Goal: Task Accomplishment & Management: Manage account settings

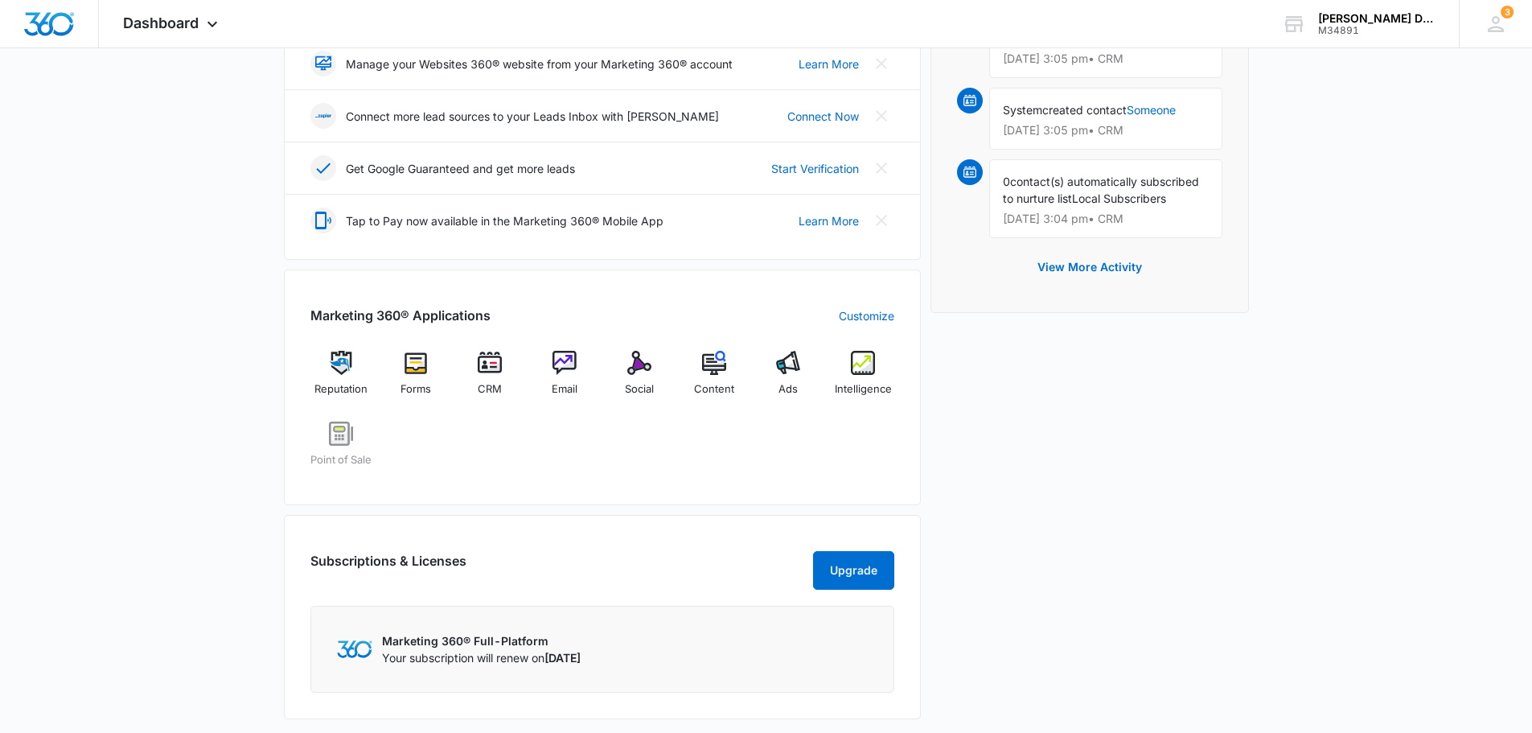
scroll to position [482, 0]
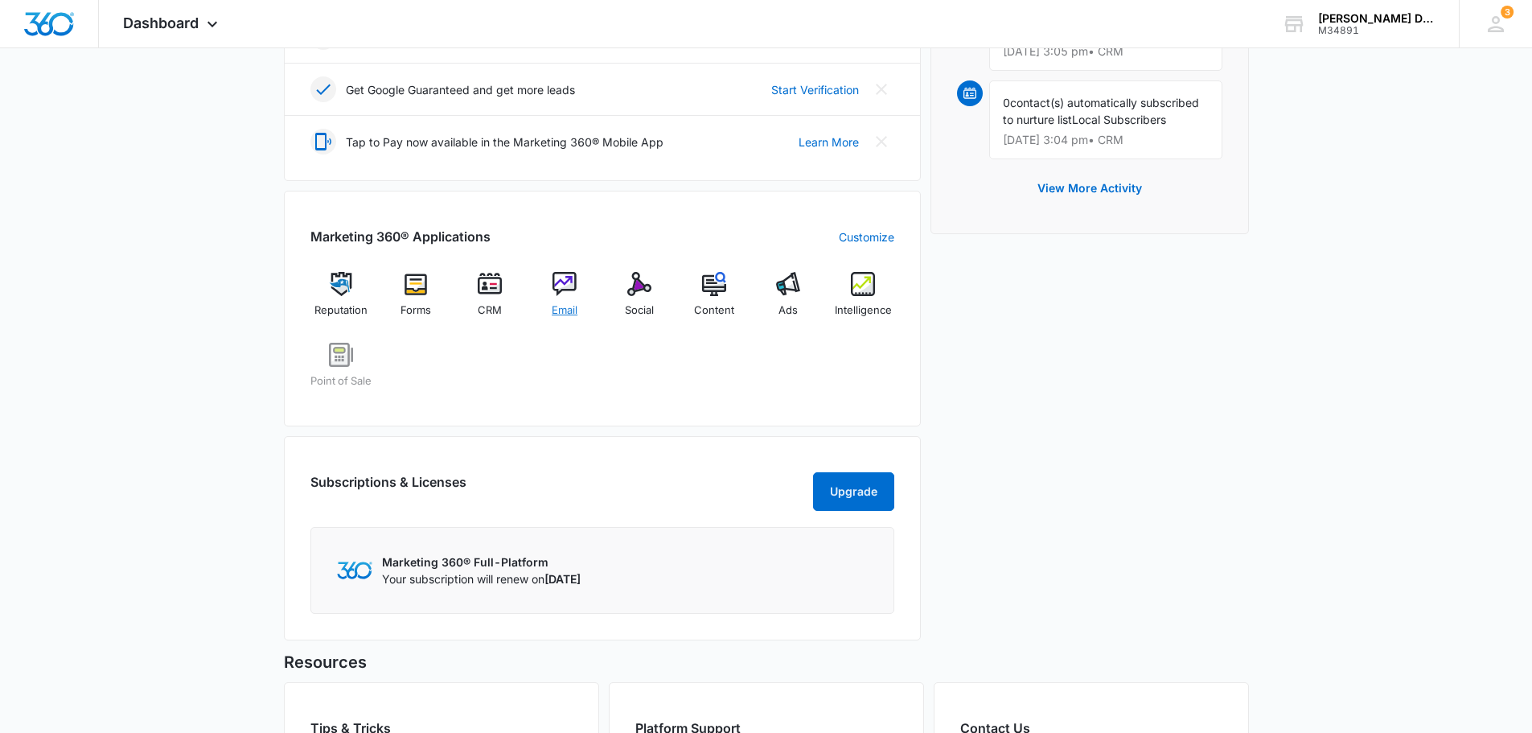
click at [566, 293] on img at bounding box center [564, 284] width 24 height 24
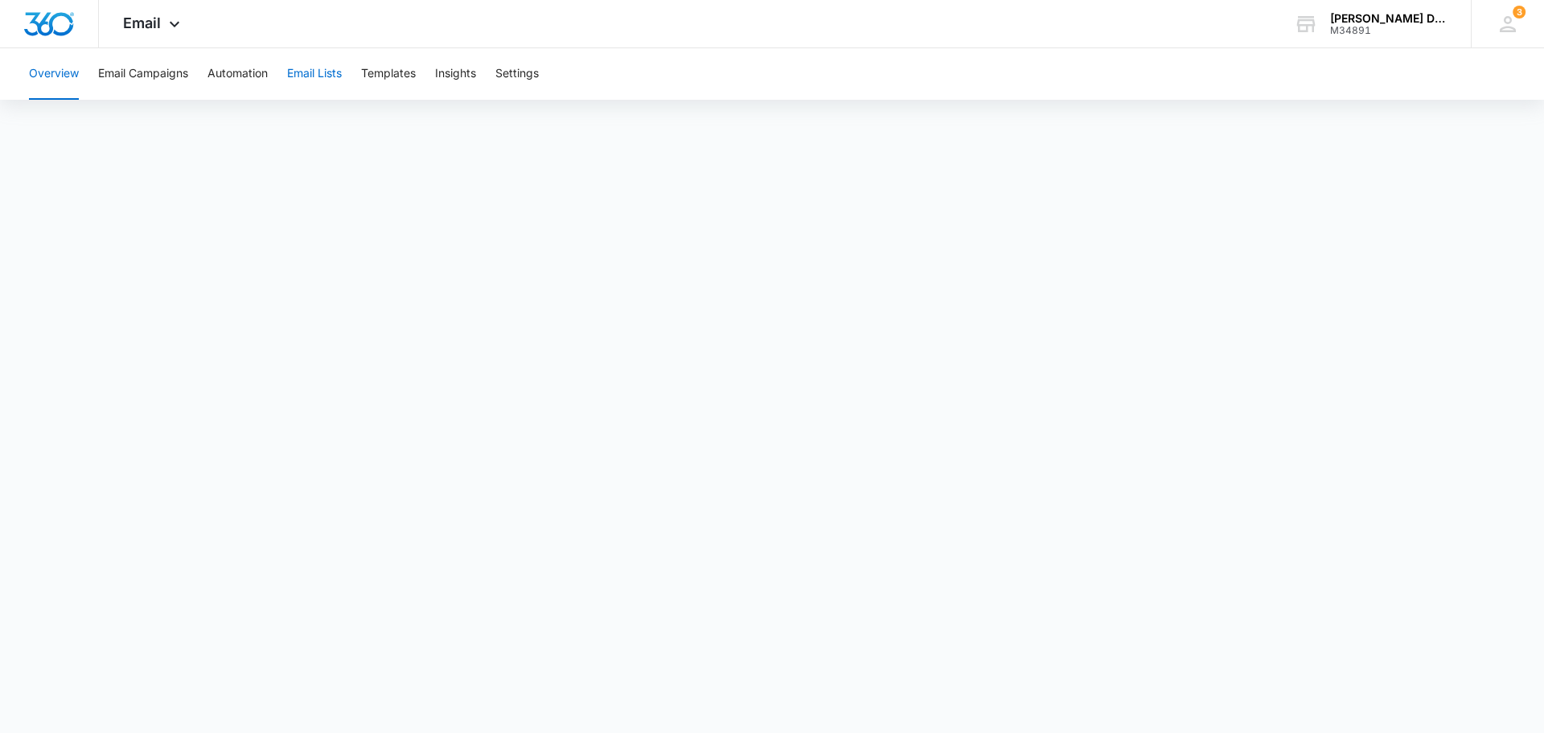
click at [313, 72] on button "Email Lists" at bounding box center [314, 73] width 55 height 51
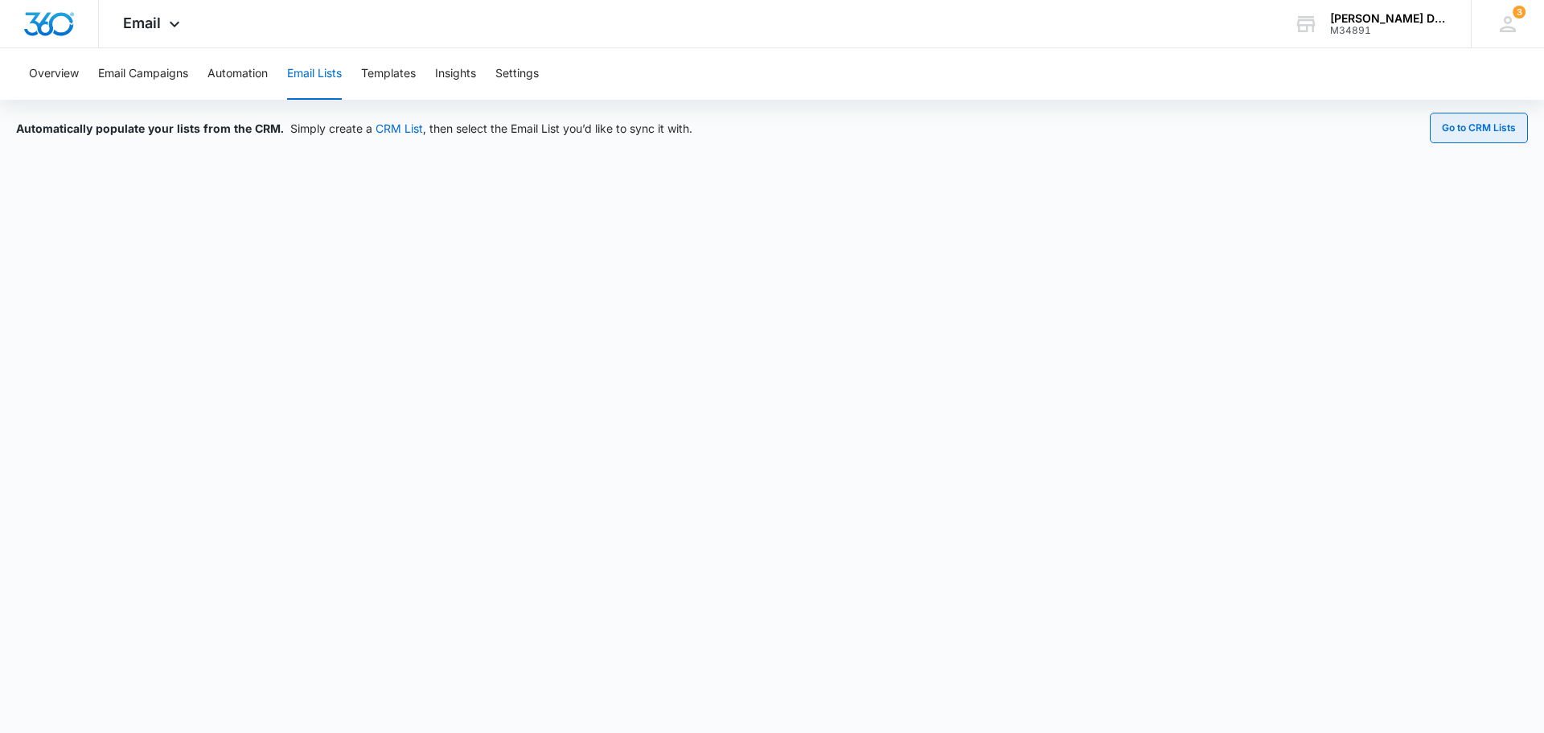
click at [1469, 135] on button "Go to CRM Lists" at bounding box center [1479, 128] width 98 height 31
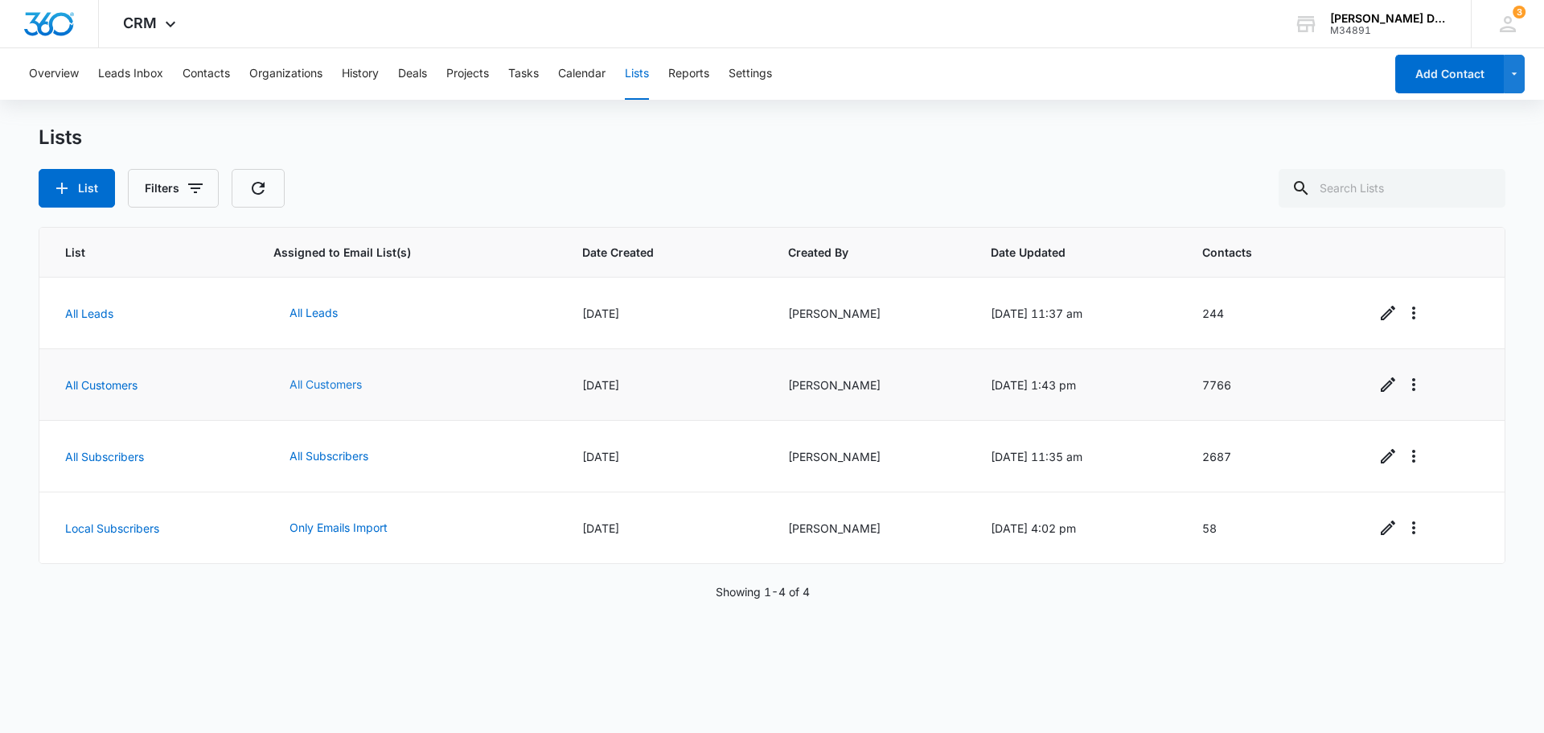
click at [329, 390] on button "All Customers" at bounding box center [325, 384] width 105 height 39
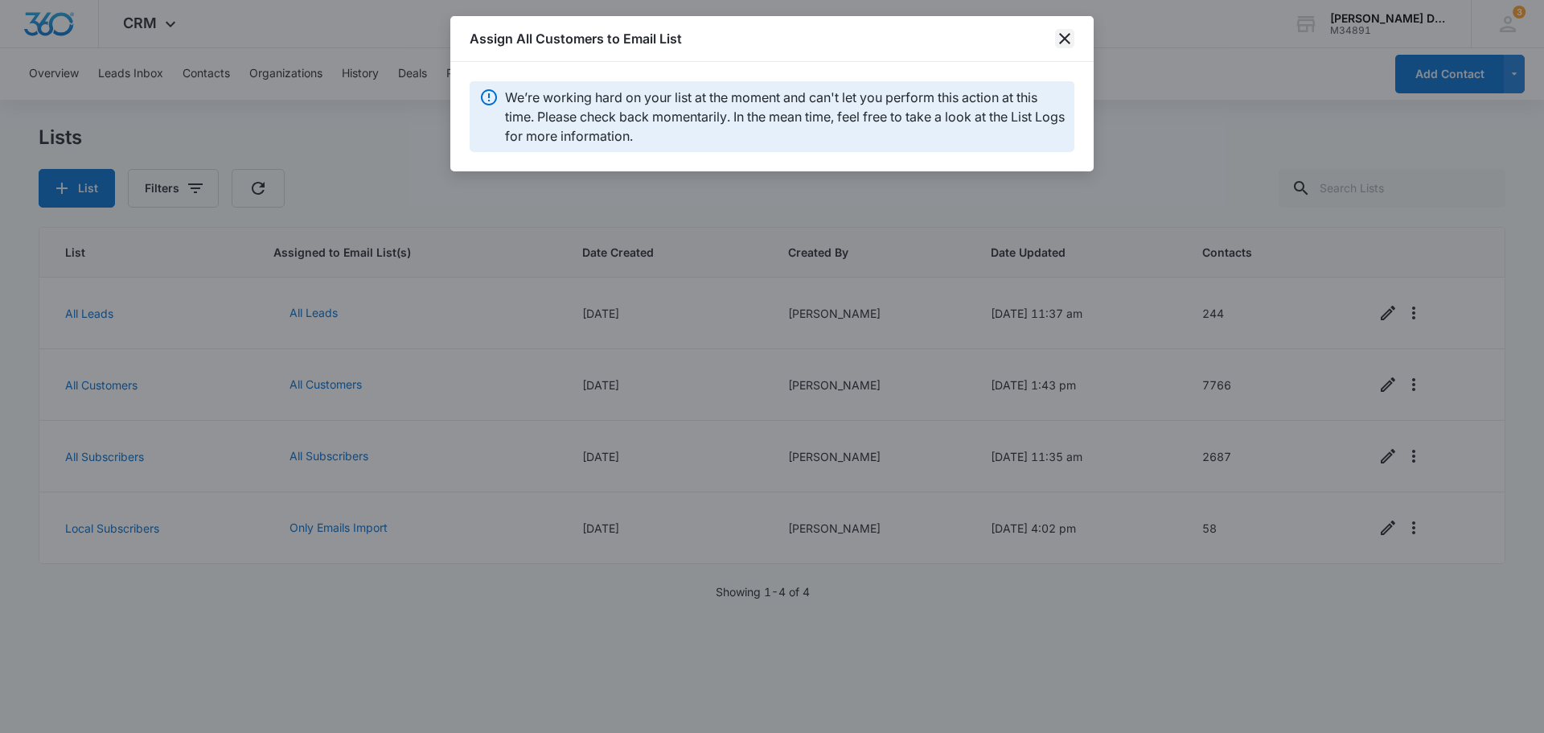
click at [1061, 33] on icon "close" at bounding box center [1064, 38] width 19 height 19
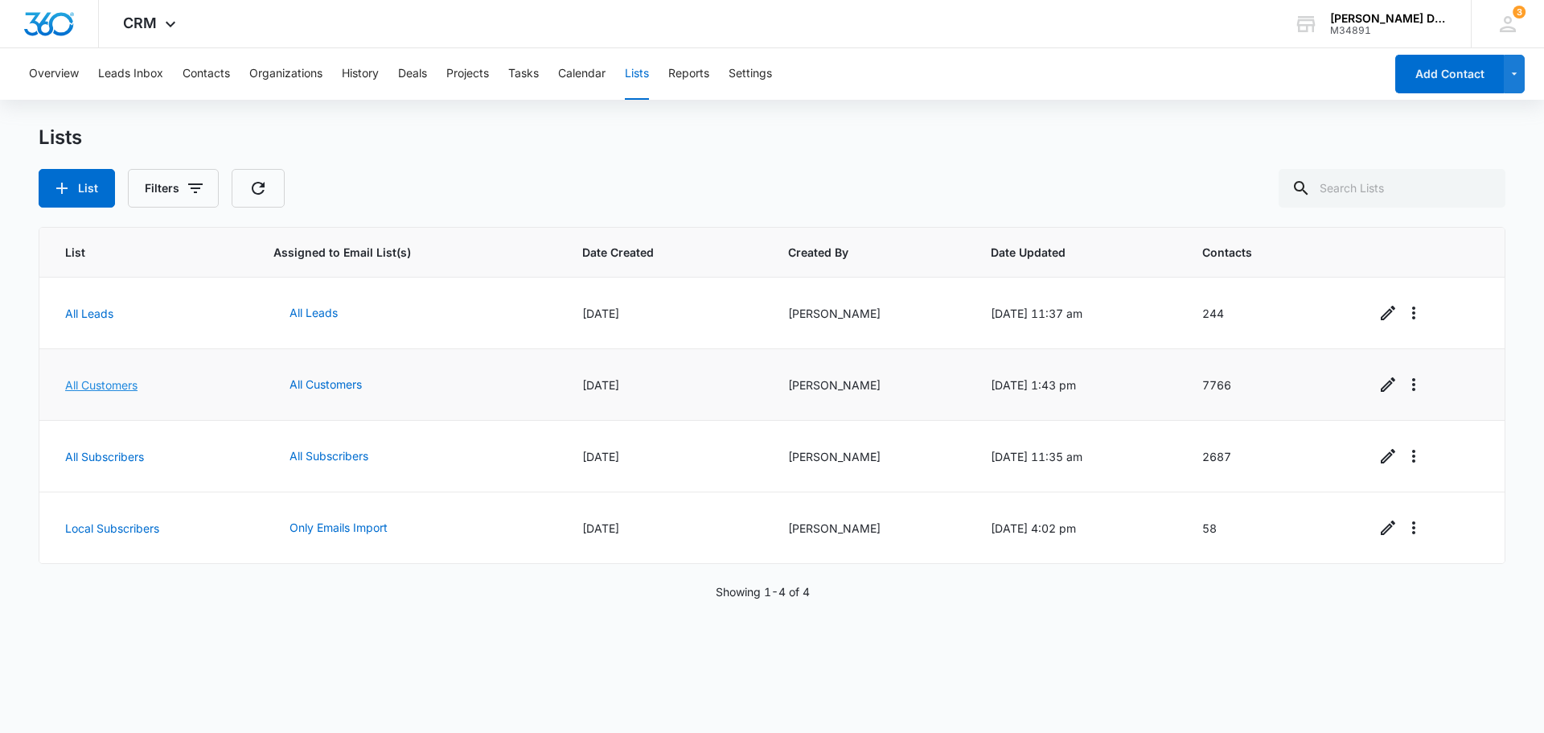
click at [114, 384] on link "All Customers" at bounding box center [101, 385] width 72 height 14
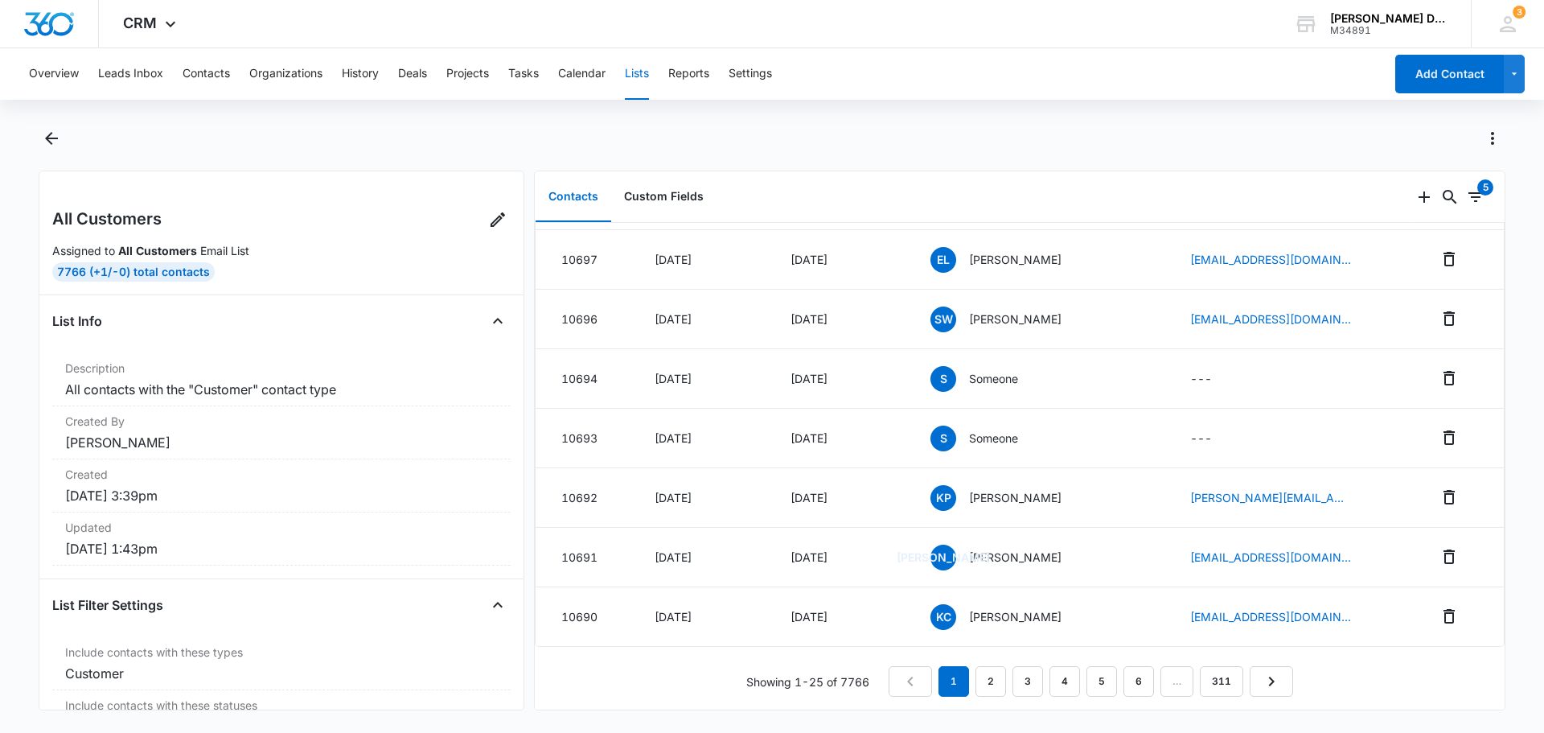
scroll to position [1126, 0]
click at [979, 668] on link "2" at bounding box center [990, 681] width 31 height 31
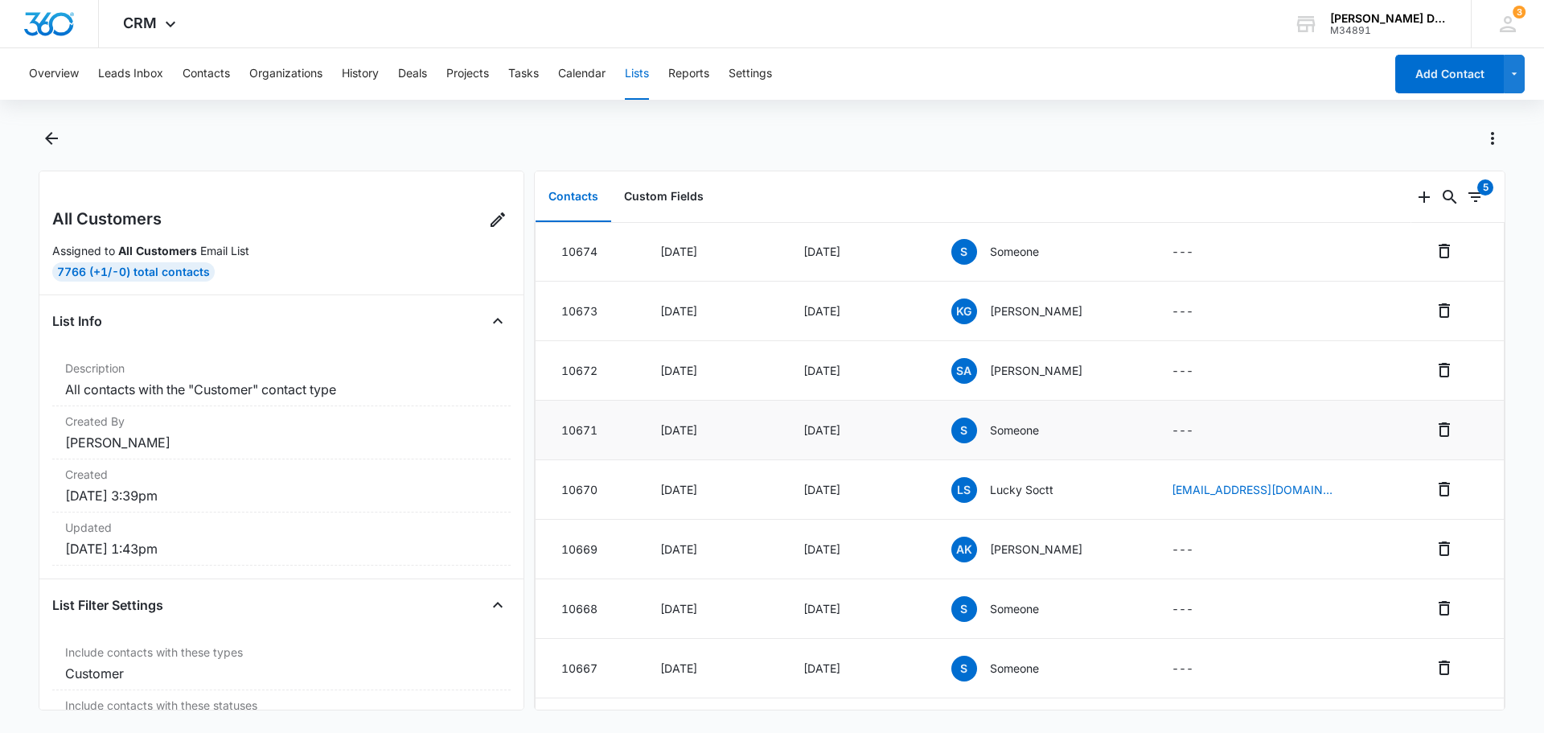
scroll to position [965, 0]
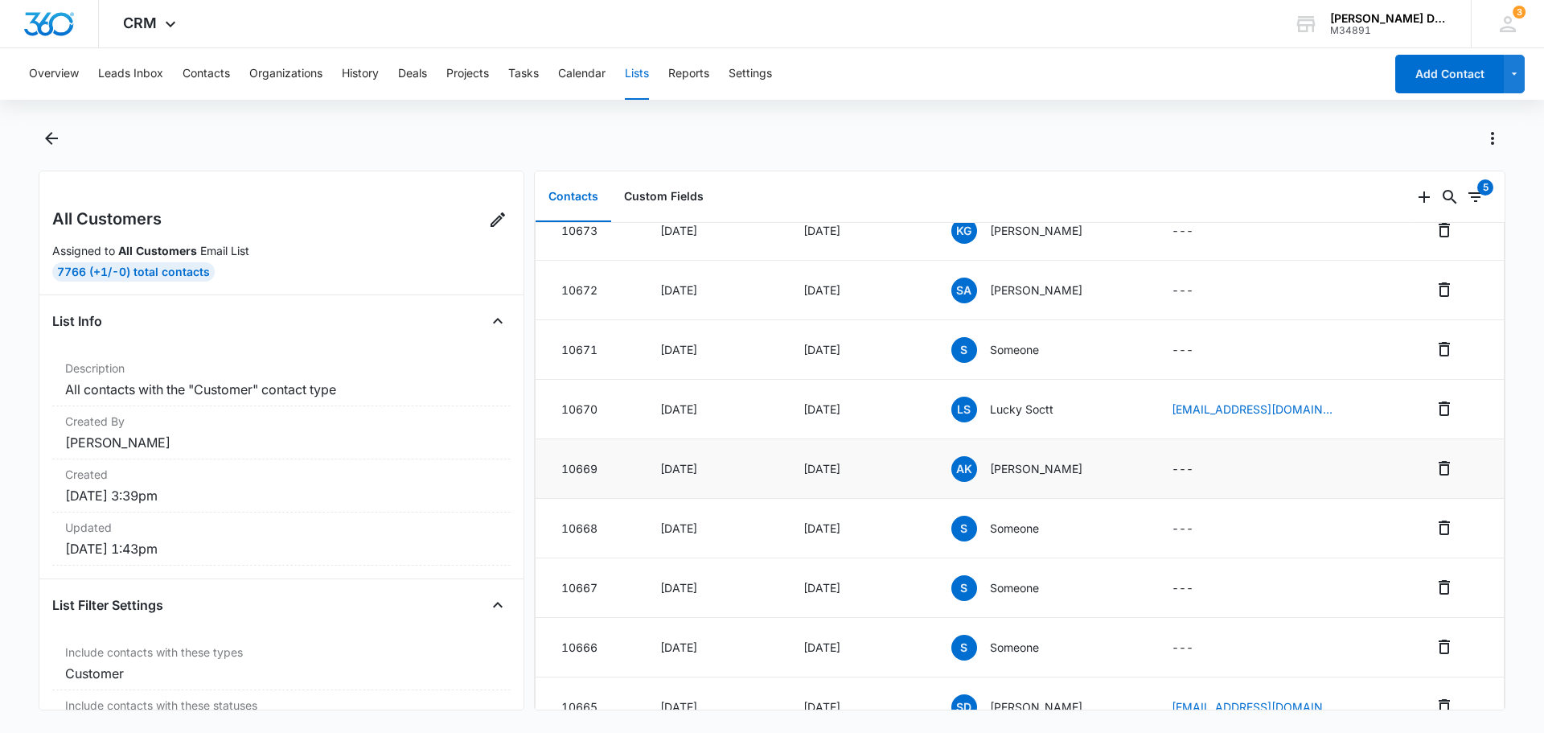
click at [1011, 472] on p "Anne K Hill" at bounding box center [1036, 468] width 92 height 17
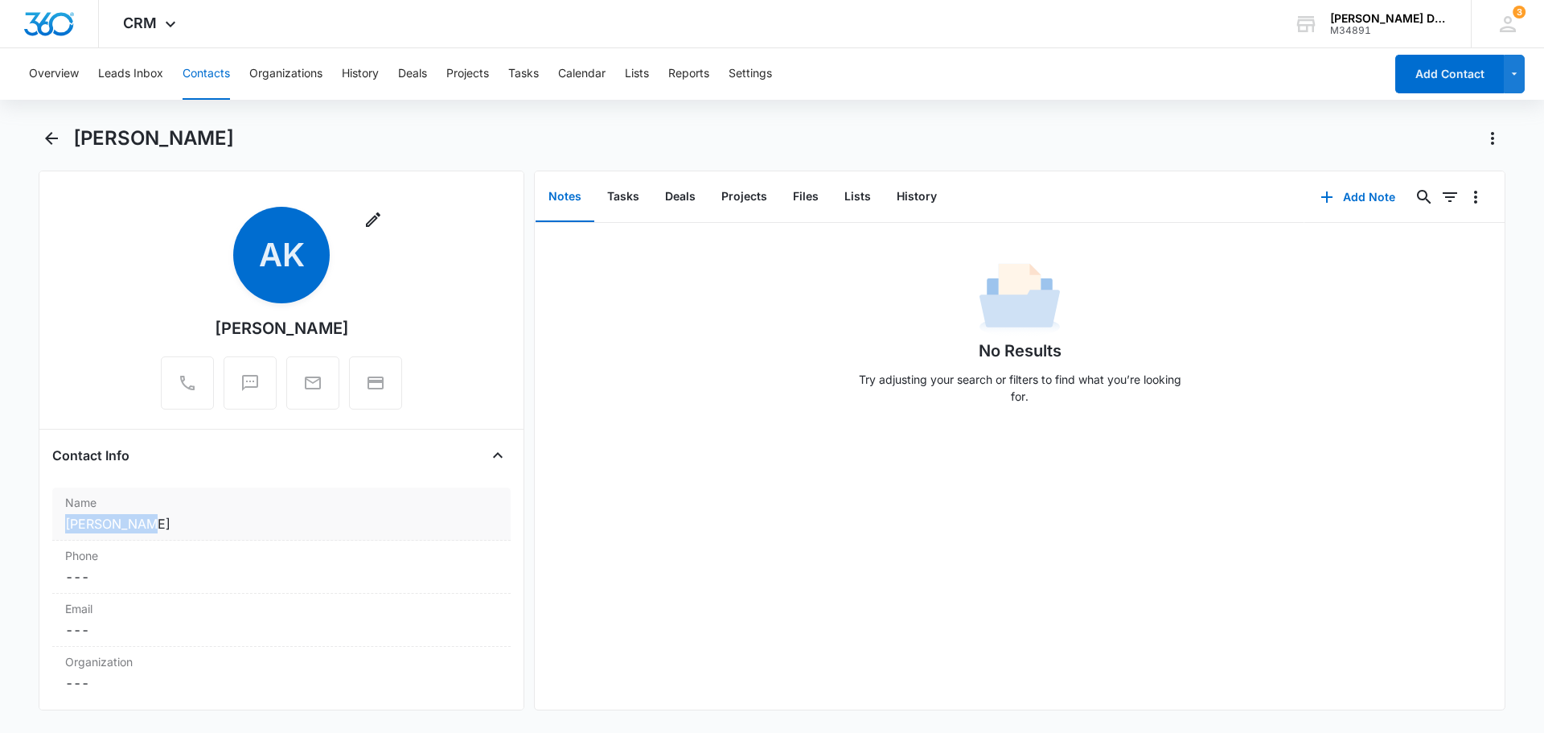
drag, startPoint x: 141, startPoint y: 528, endPoint x: 64, endPoint y: 526, distance: 76.4
click at [64, 526] on div "Name Cancel Save Changes Anne K Hill" at bounding box center [281, 513] width 458 height 53
click at [645, 72] on button "Lists" at bounding box center [637, 73] width 24 height 51
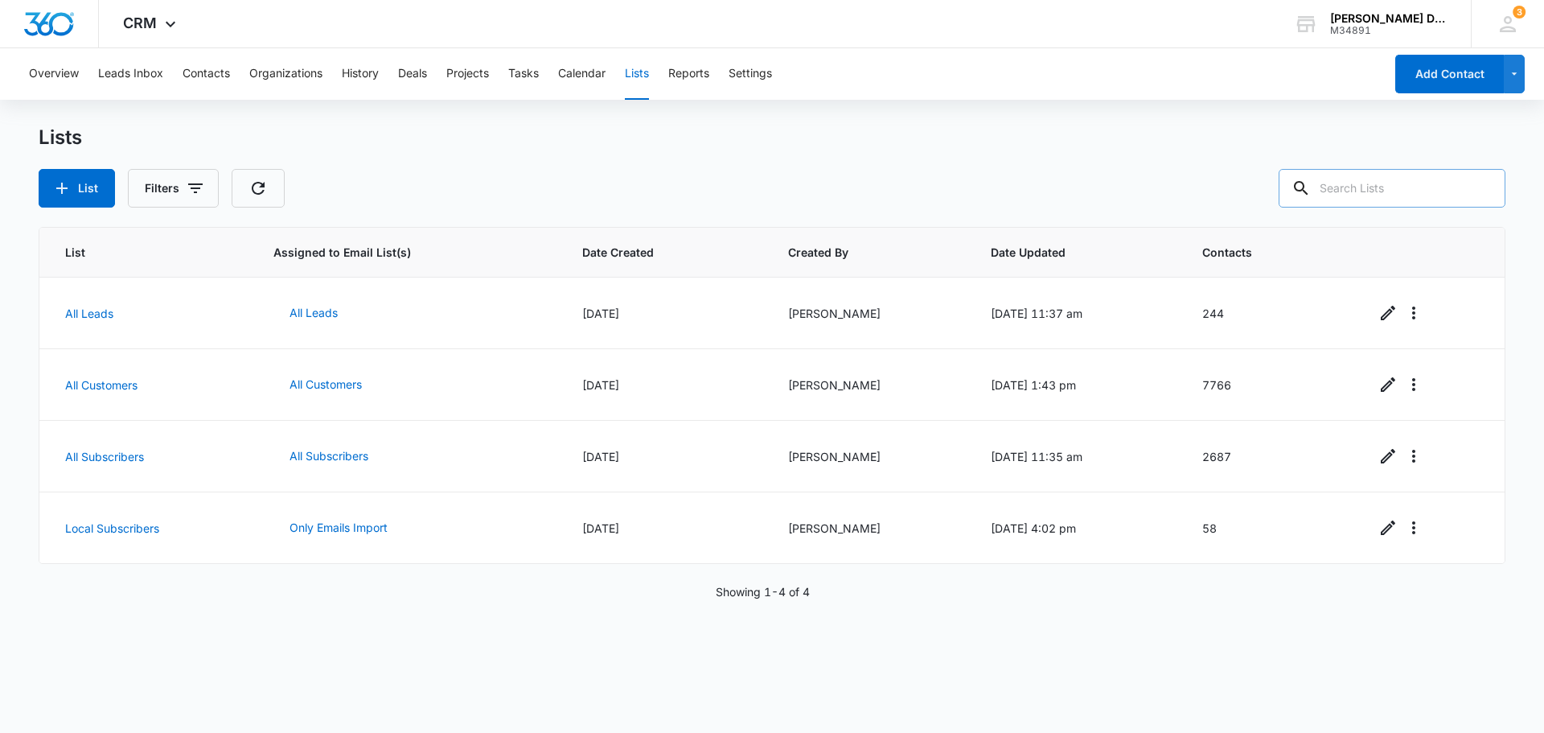
click at [1377, 193] on input "text" at bounding box center [1391, 188] width 227 height 39
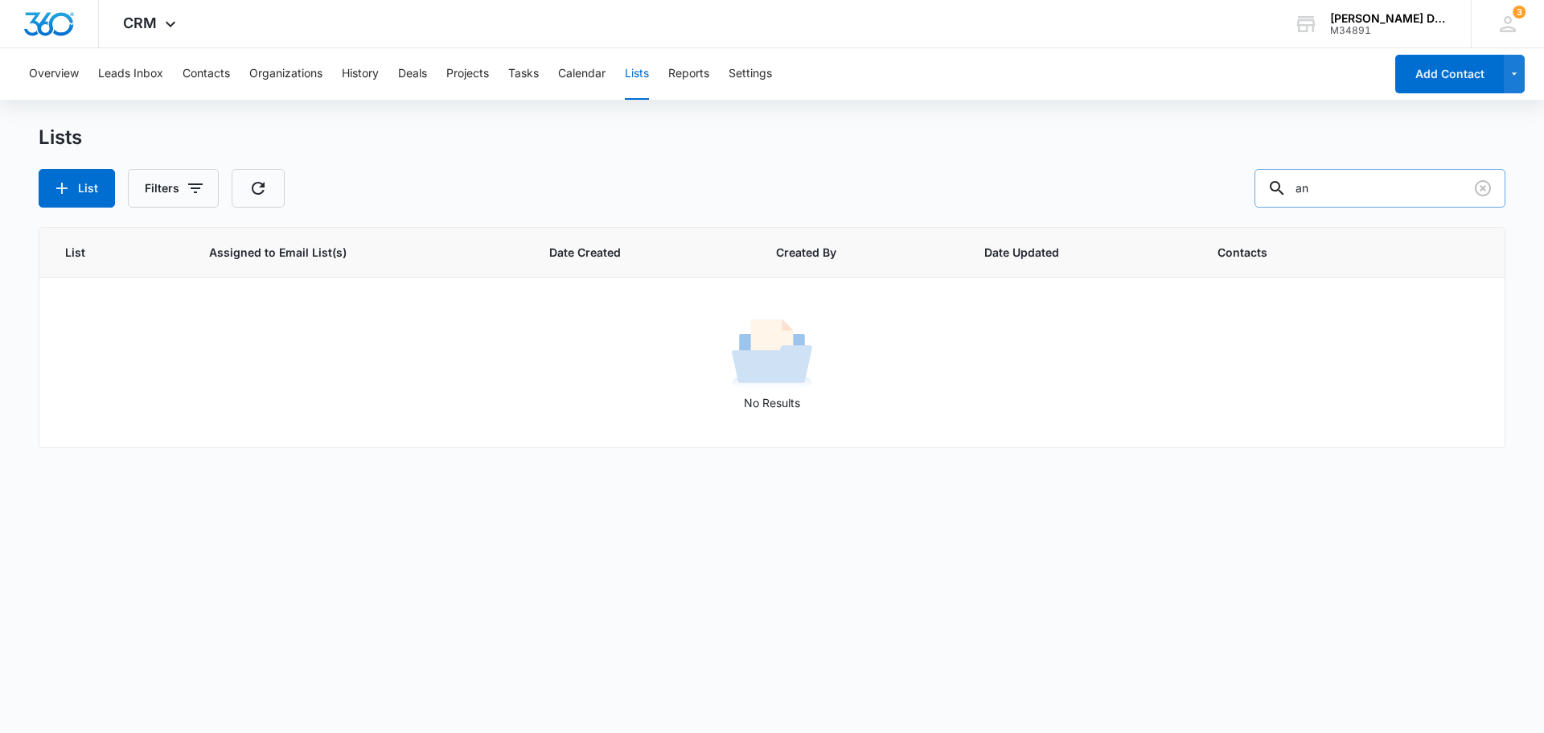
type input "a"
type input "nadia"
click at [638, 74] on button "Lists" at bounding box center [637, 73] width 24 height 51
click at [72, 180] on button "List" at bounding box center [77, 188] width 76 height 39
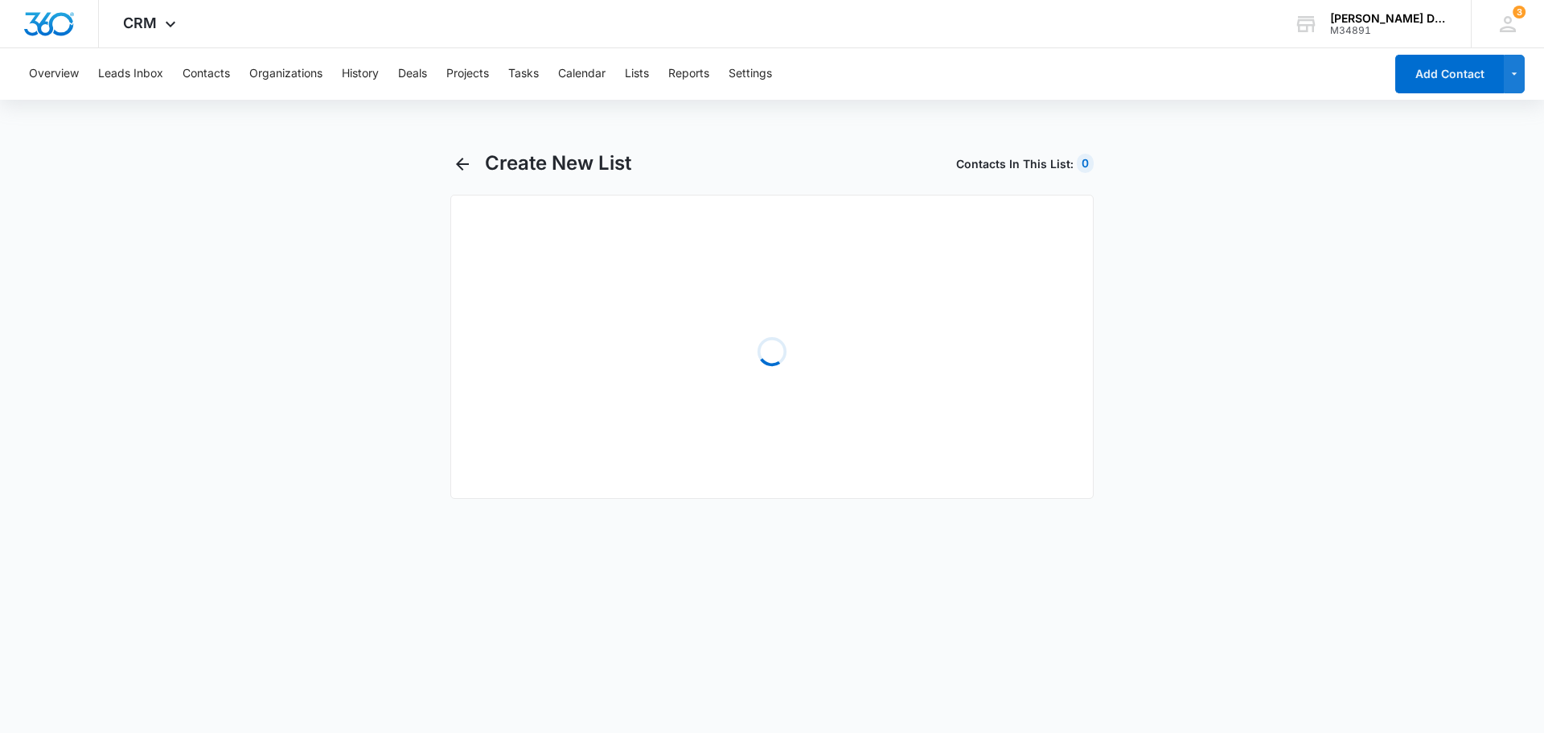
select select "31"
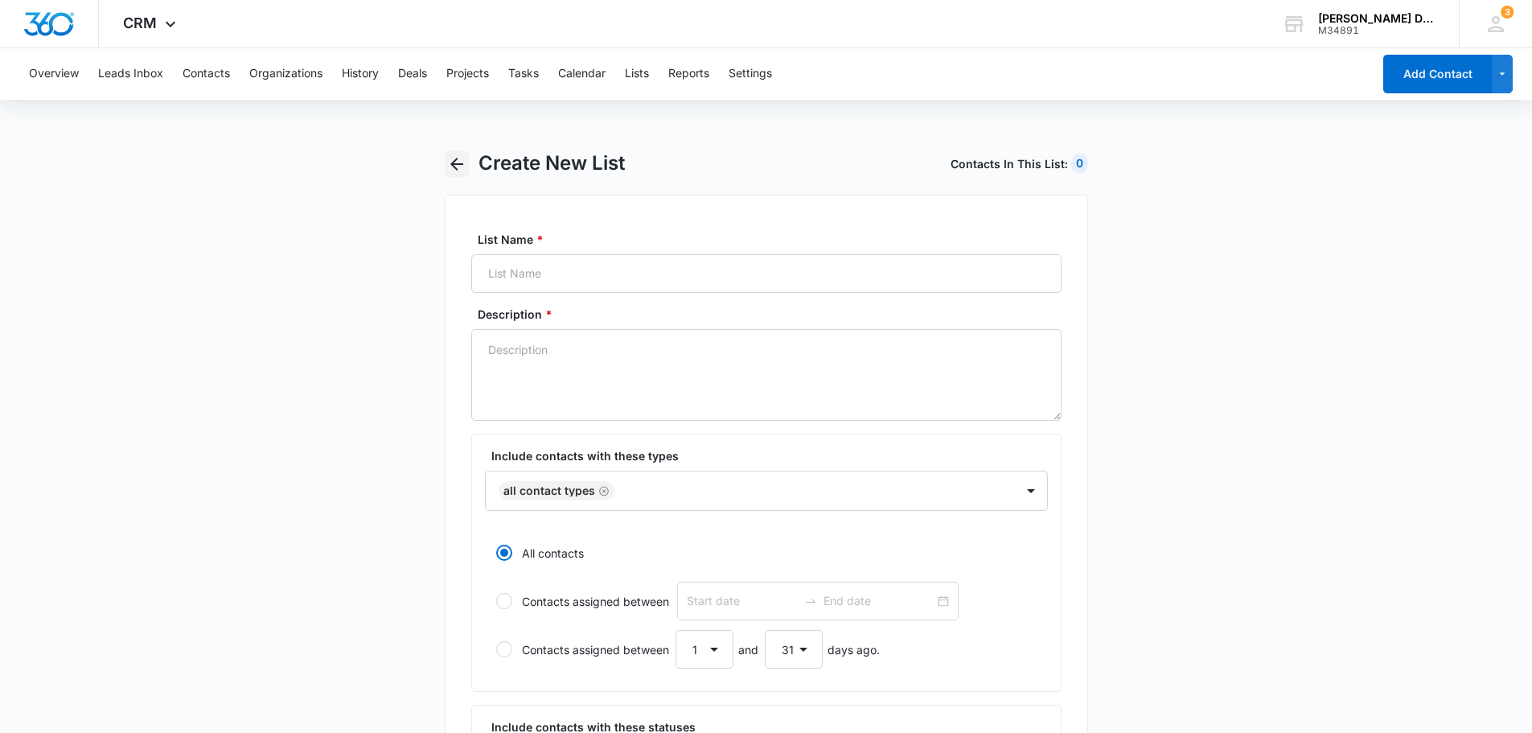
click at [447, 160] on icon "button" at bounding box center [456, 163] width 19 height 19
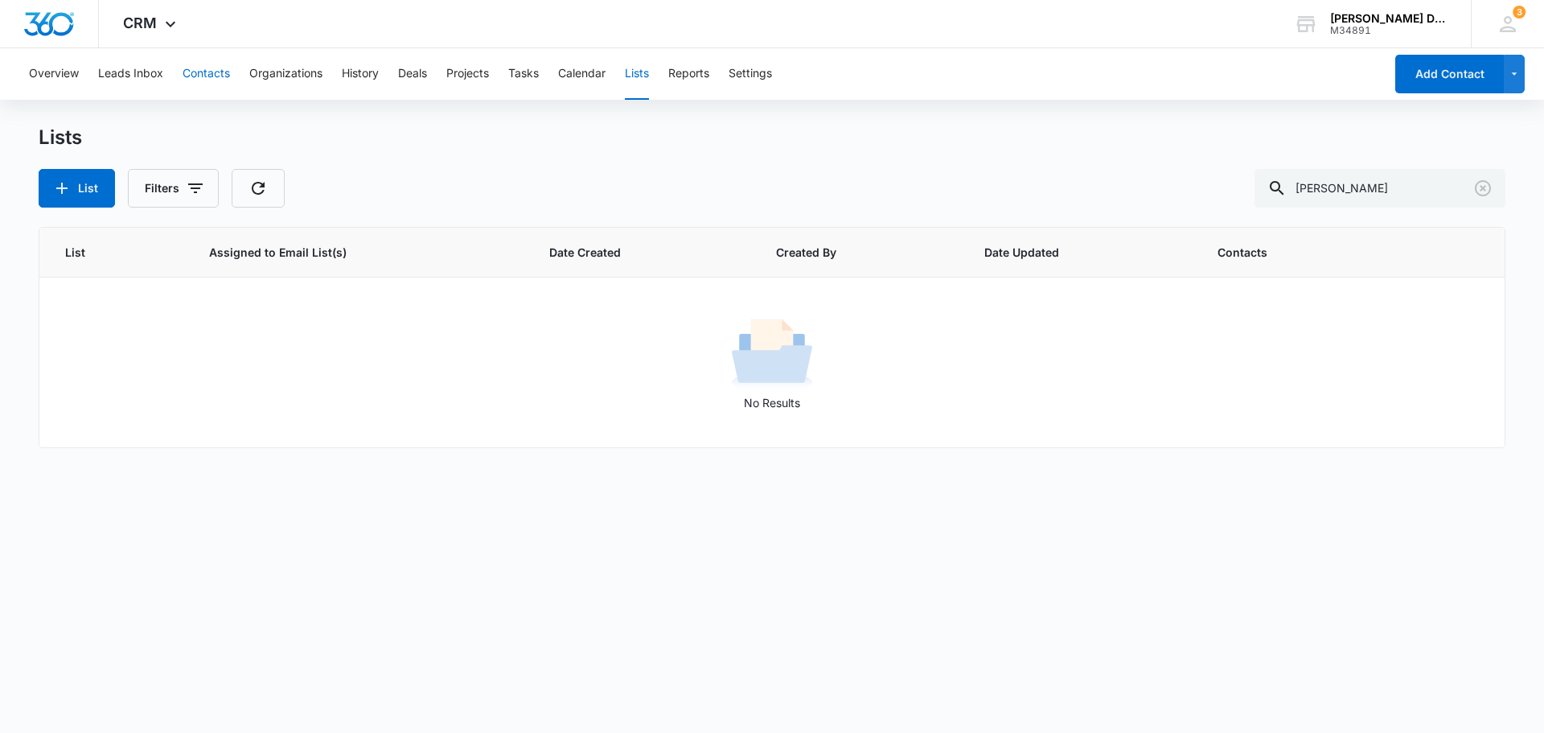
click at [207, 75] on button "Contacts" at bounding box center [206, 73] width 47 height 51
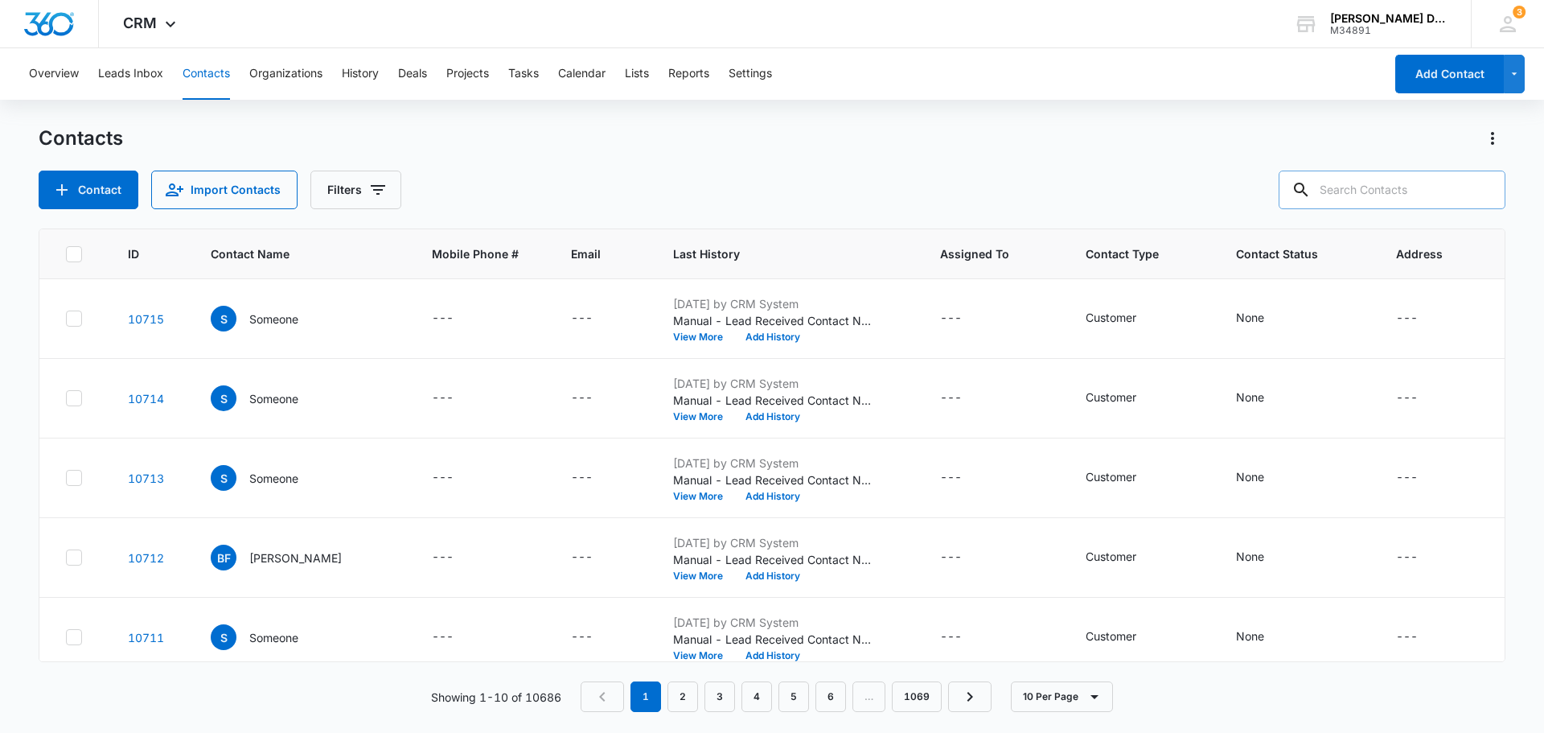
click at [1395, 198] on input "text" at bounding box center [1391, 189] width 227 height 39
type input "anne hill"
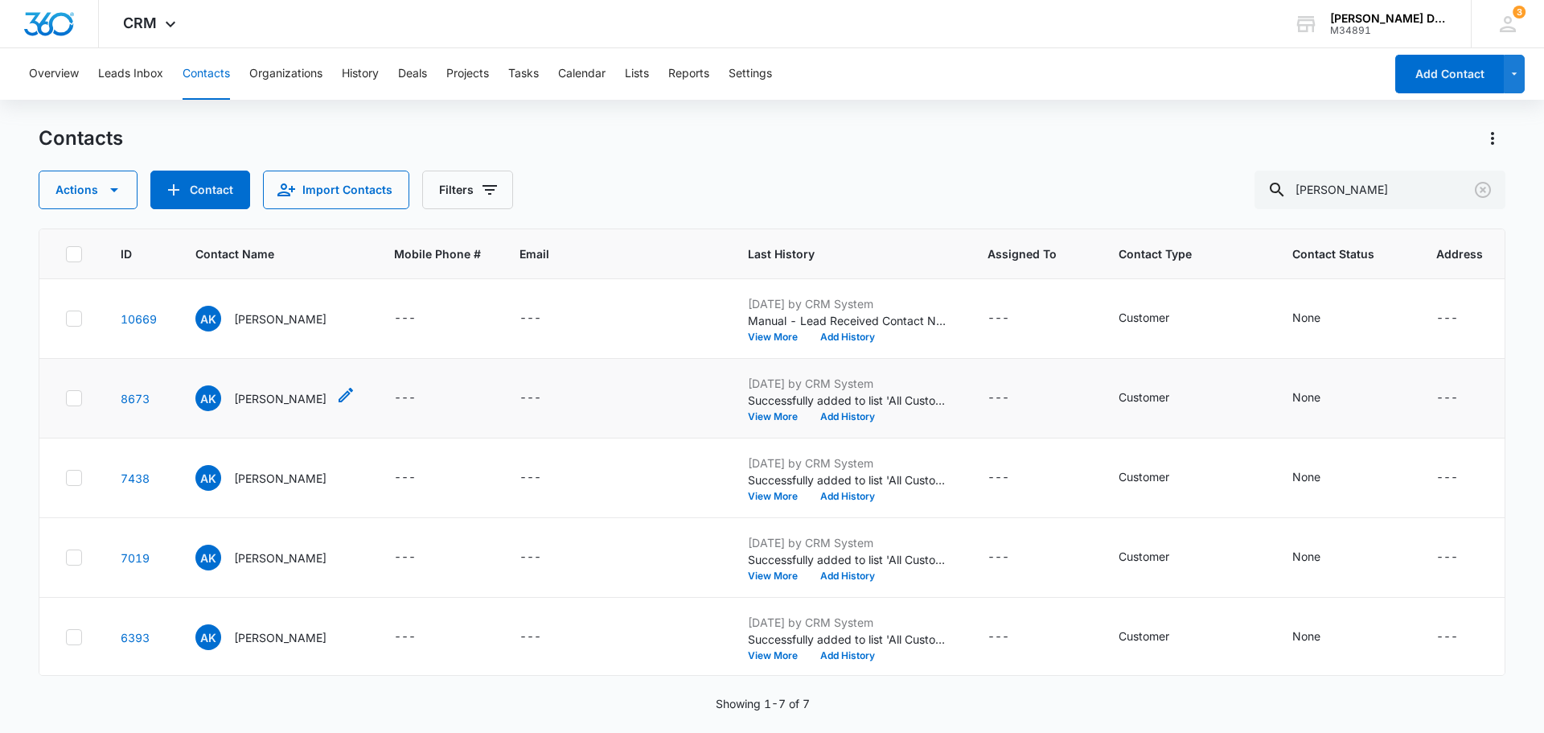
click at [285, 400] on p "Anne K Hill" at bounding box center [280, 398] width 92 height 17
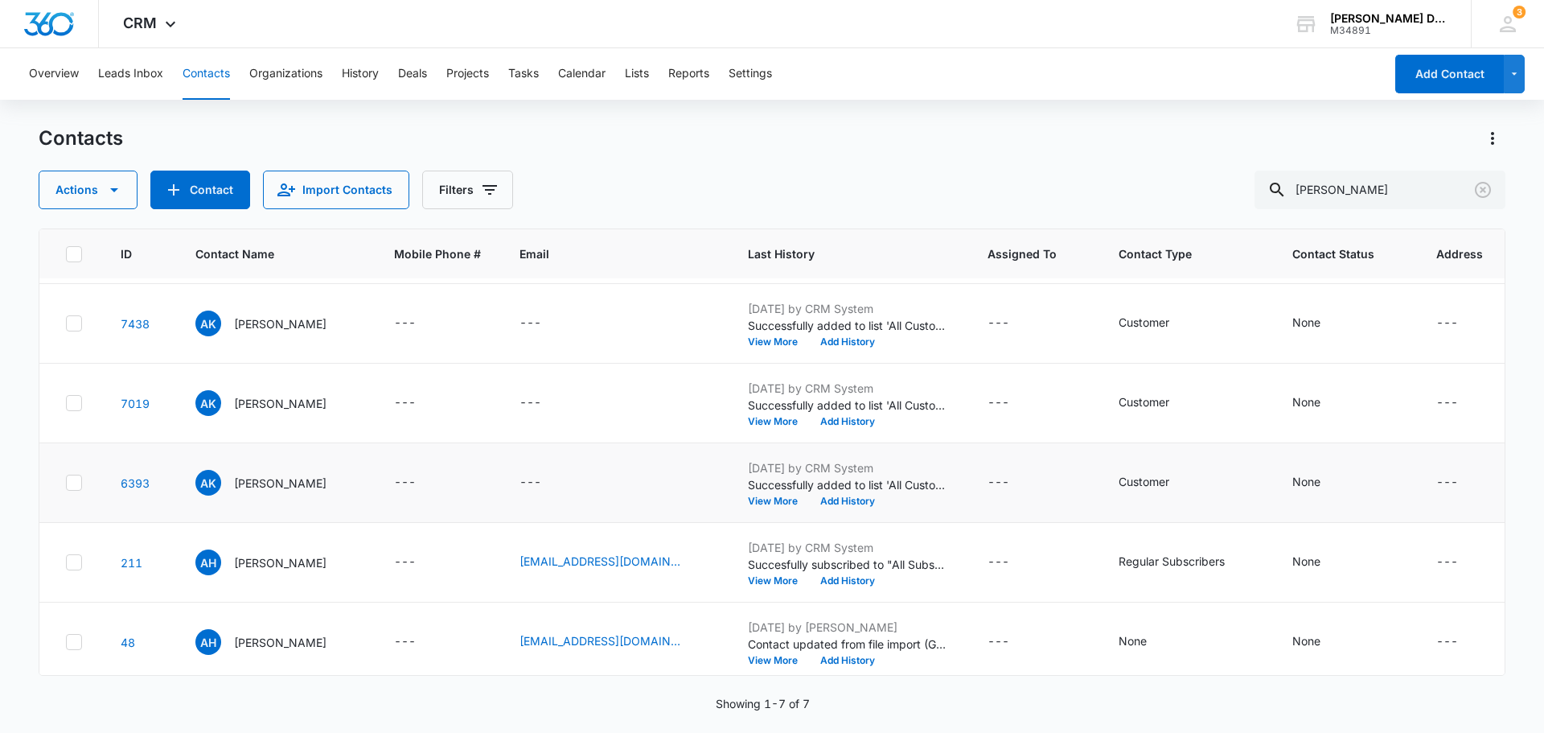
scroll to position [161, 0]
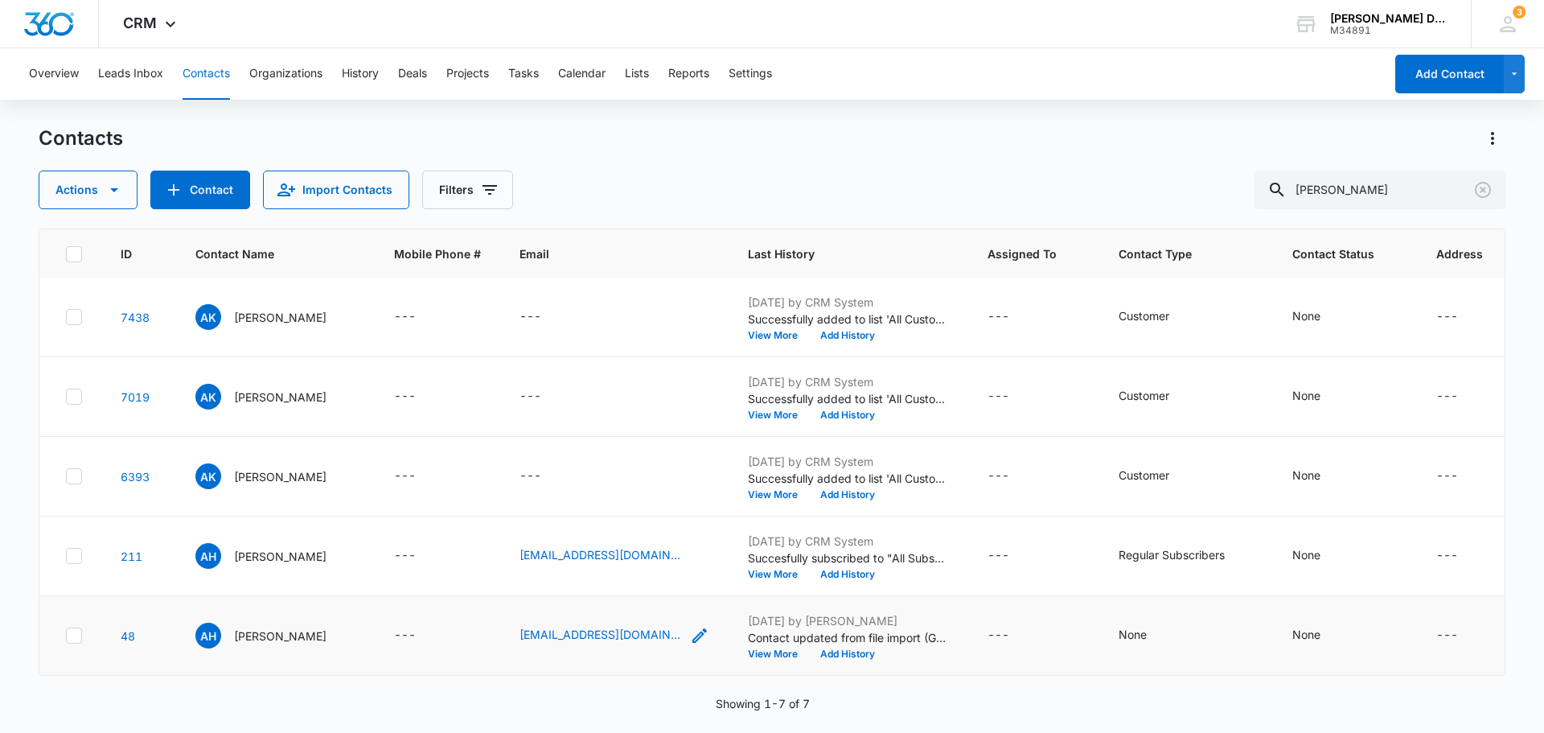
click at [690, 639] on icon "Email - hillfiles@gmail.com - Select to Edit Field" at bounding box center [699, 635] width 19 height 19
drag, startPoint x: 601, startPoint y: 535, endPoint x: 429, endPoint y: 562, distance: 174.2
click at [467, 540] on div "Email hillfiles@gmail.com Cancel Save" at bounding box center [573, 543] width 241 height 147
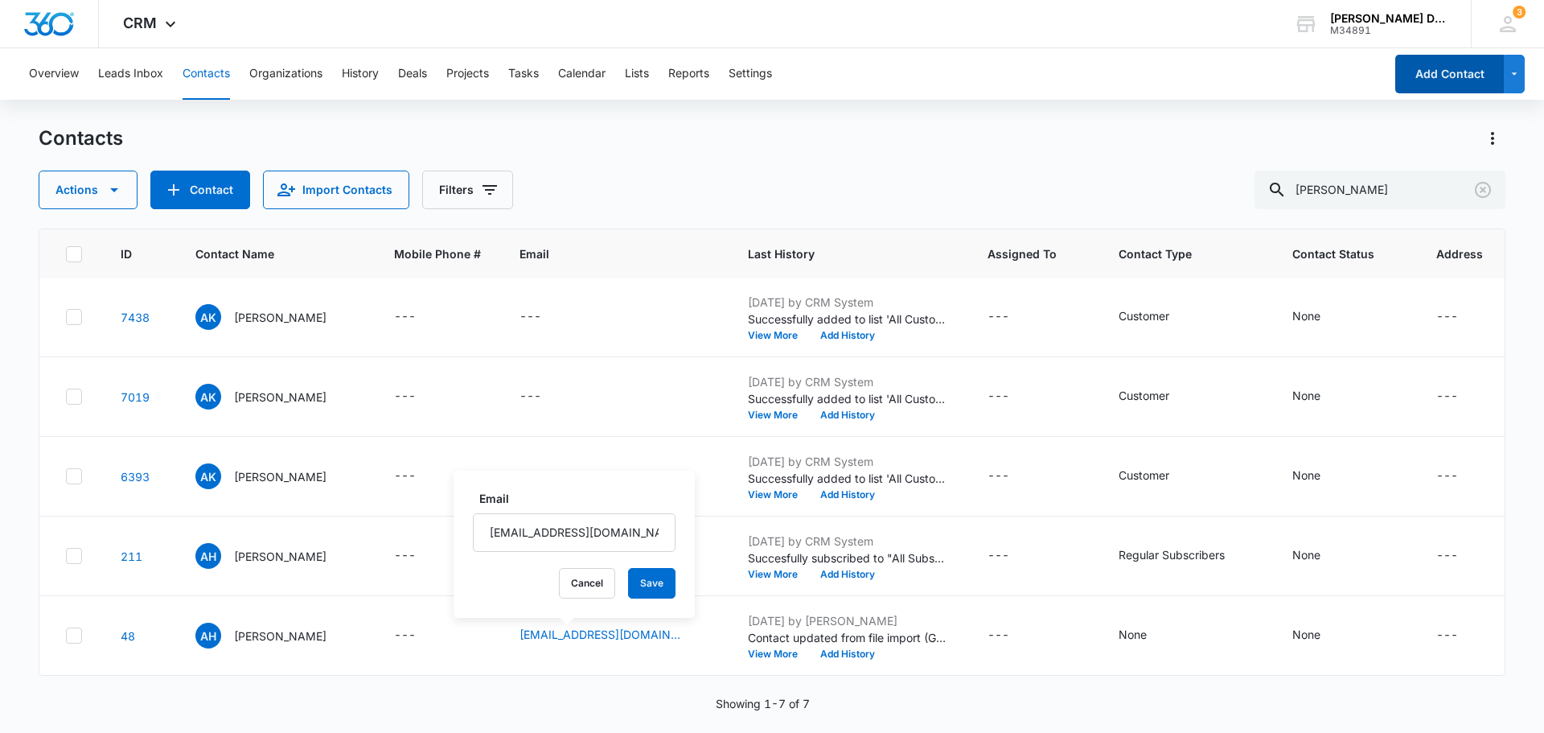
click at [1446, 76] on button "Add Contact" at bounding box center [1449, 74] width 109 height 39
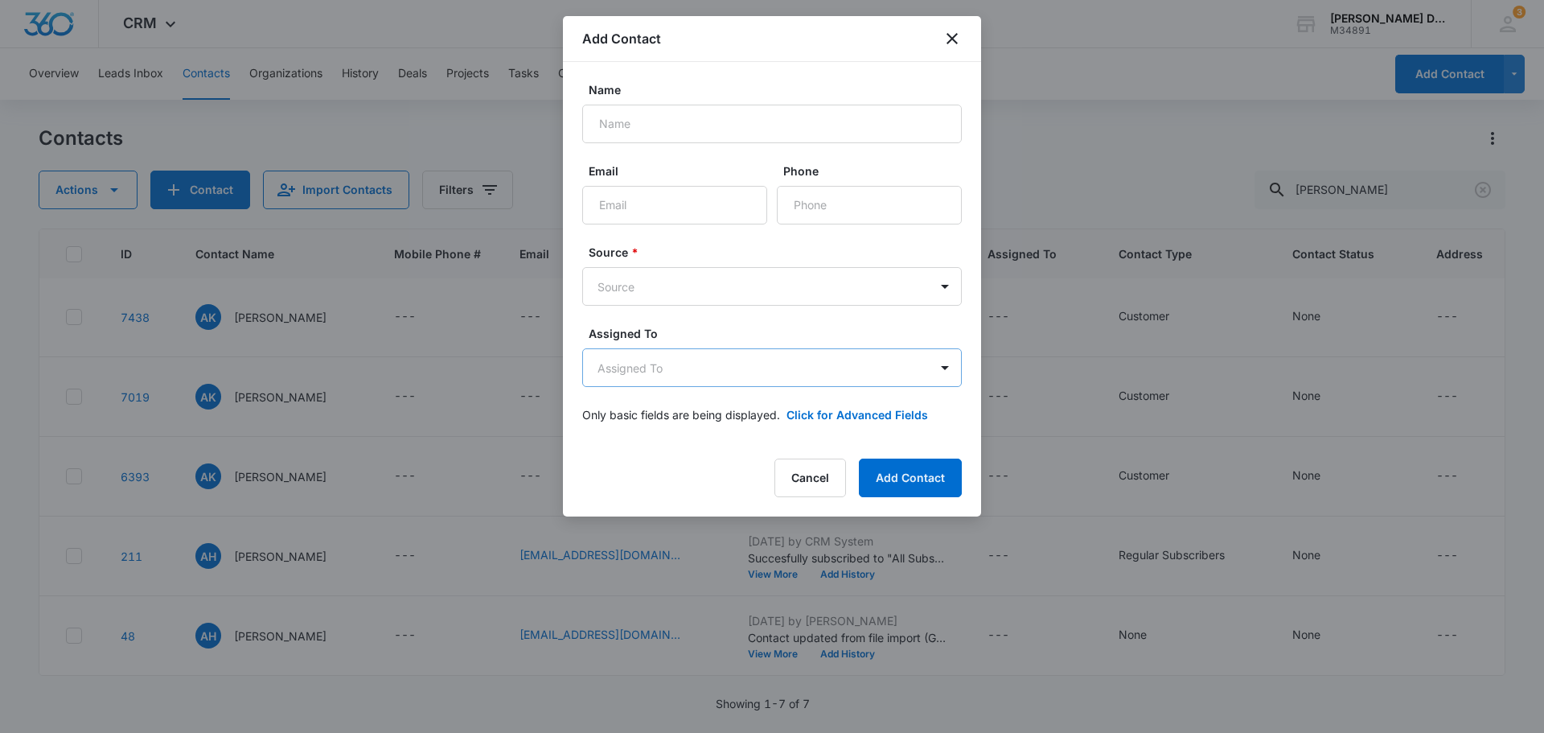
click at [926, 374] on body "CRM Apps Reputation Forms CRM Email Social POS Content Ads Intelligence Files B…" at bounding box center [772, 366] width 1544 height 733
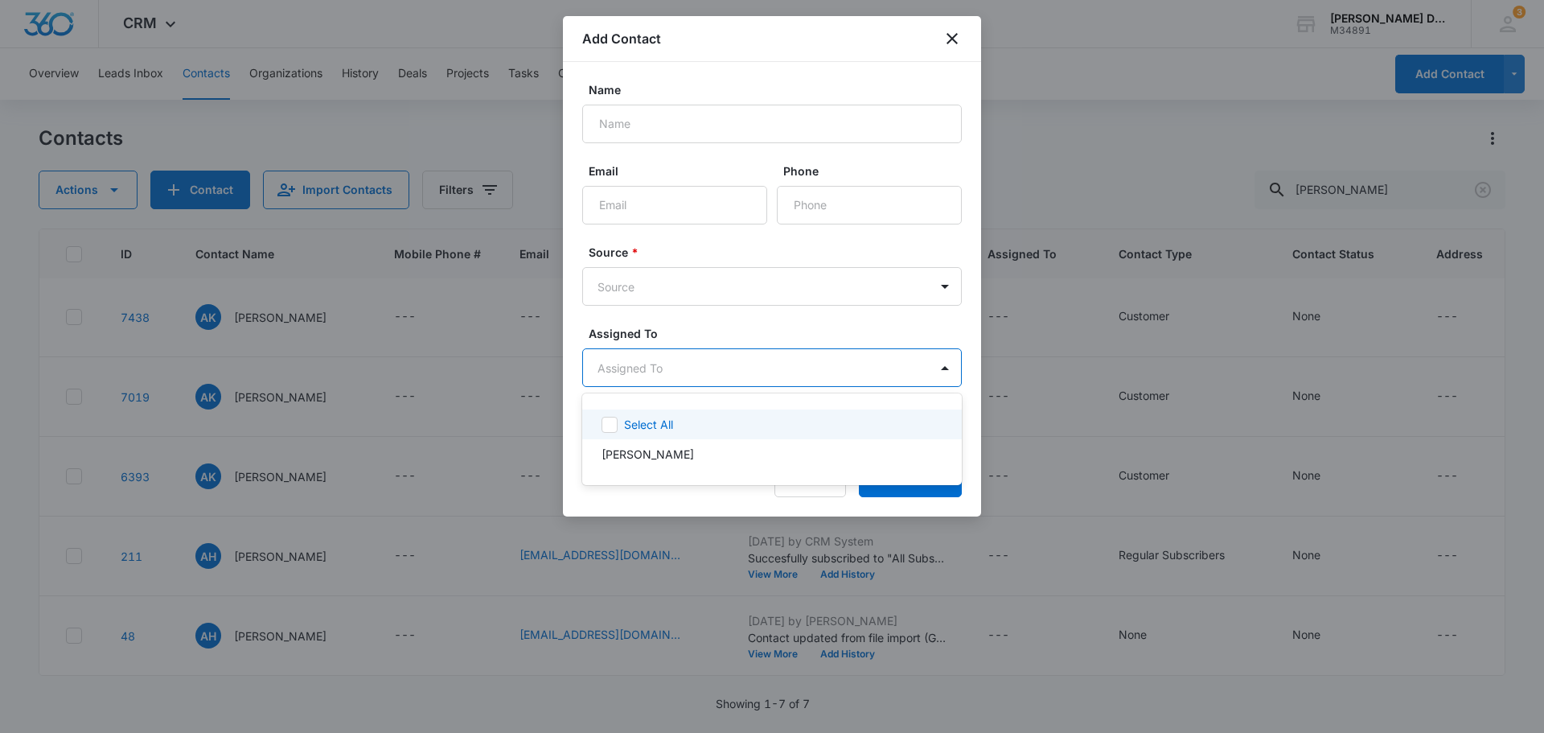
click at [956, 27] on div at bounding box center [772, 366] width 1544 height 733
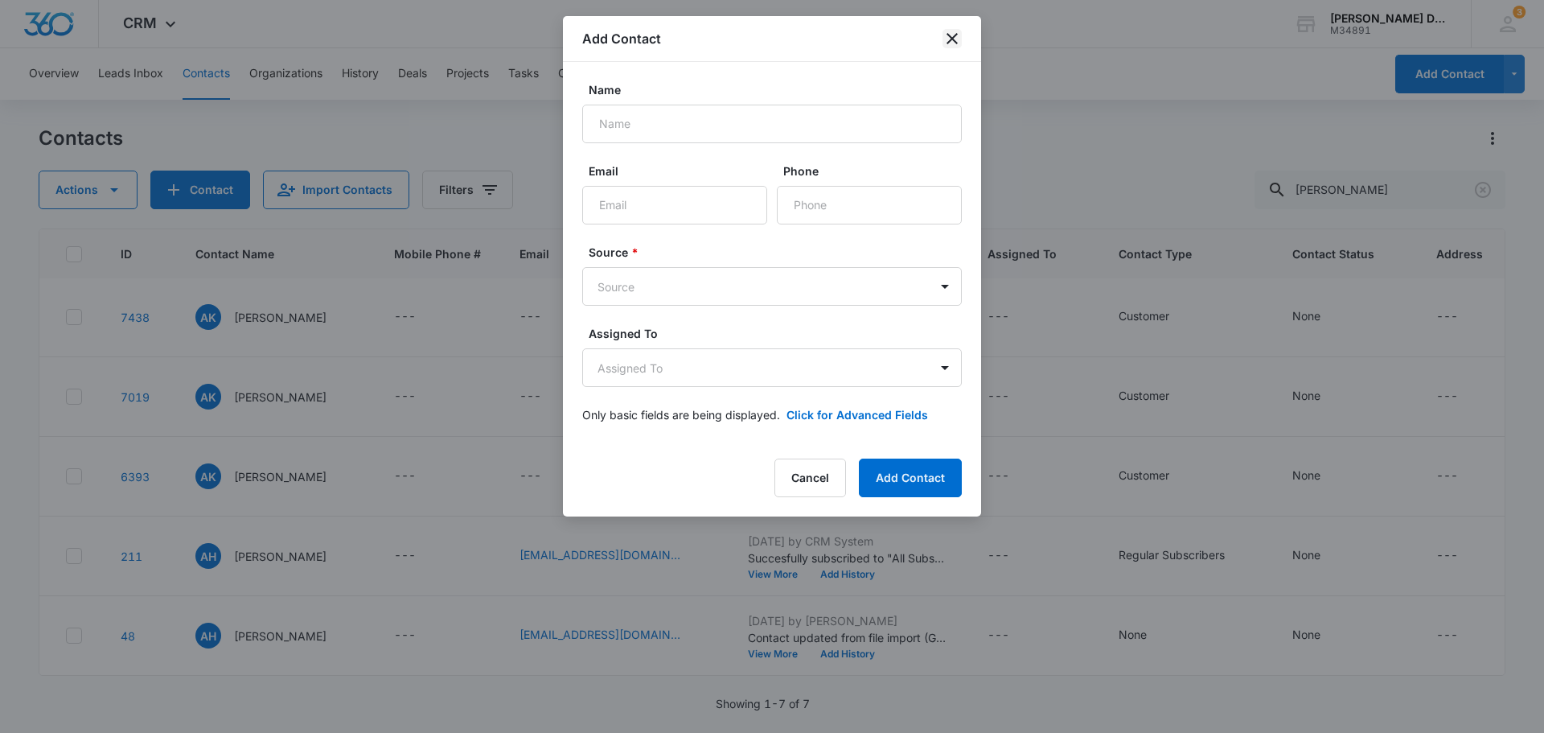
click at [954, 39] on icon "close" at bounding box center [951, 38] width 11 height 11
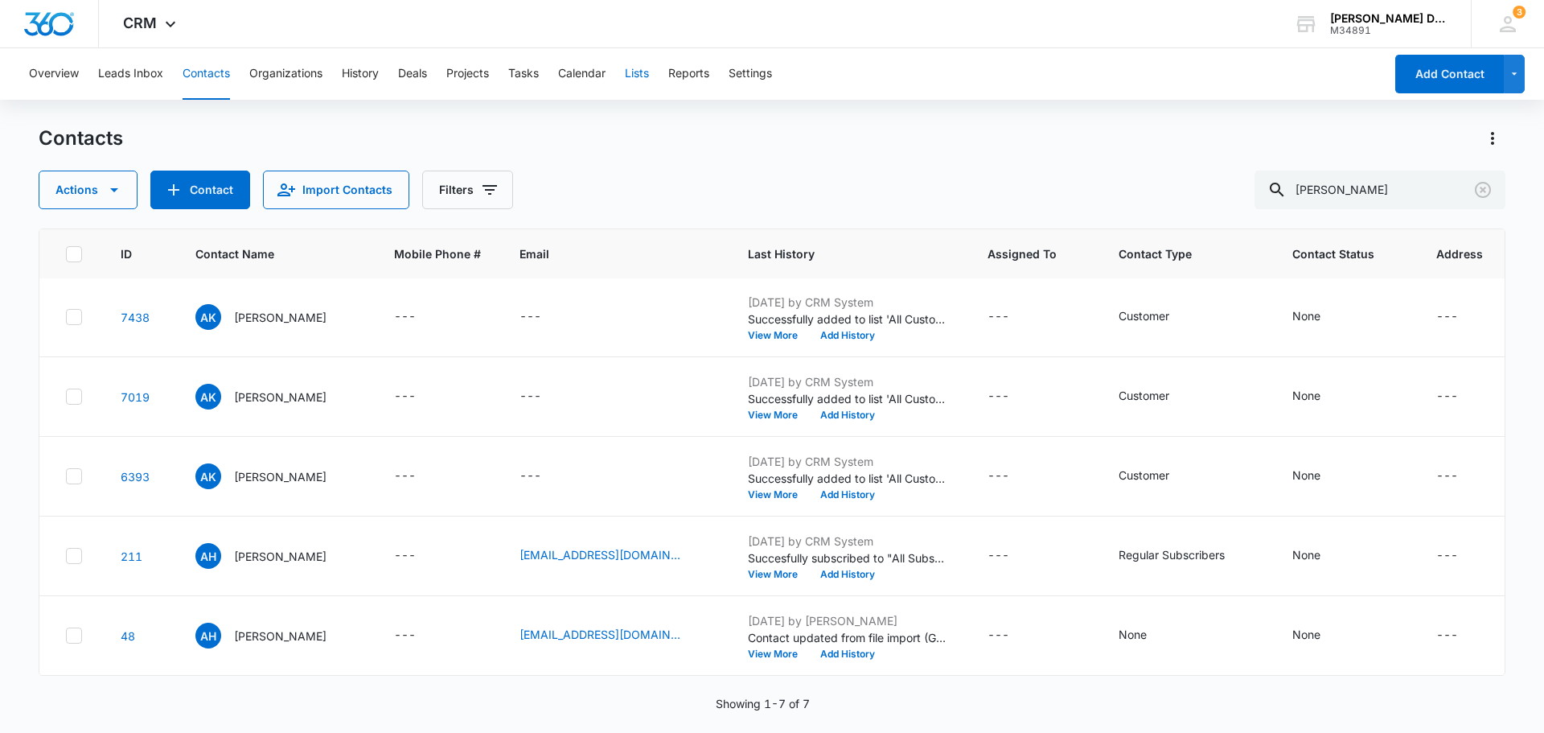
click at [644, 72] on button "Lists" at bounding box center [637, 73] width 24 height 51
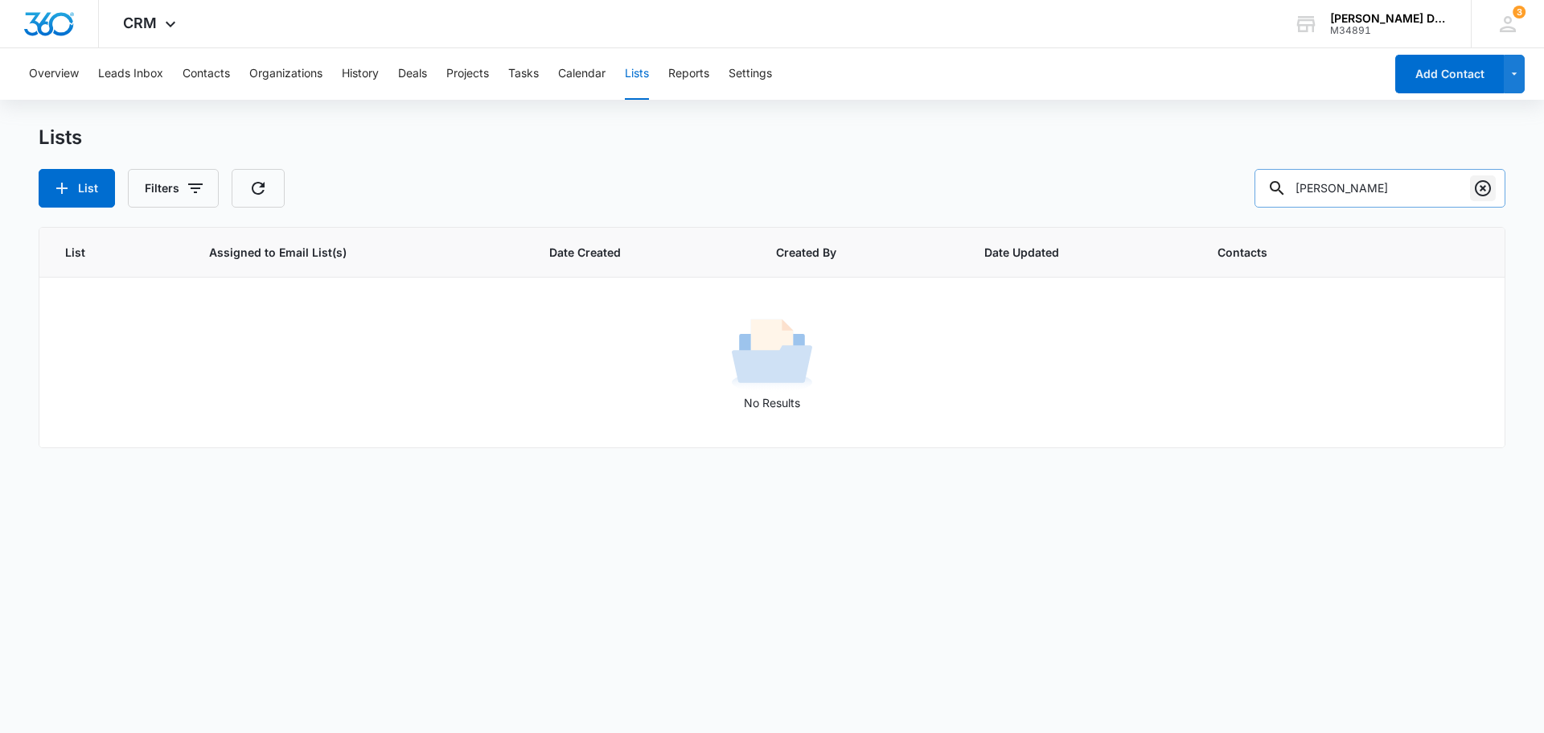
click at [1481, 188] on icon "Clear" at bounding box center [1482, 188] width 19 height 19
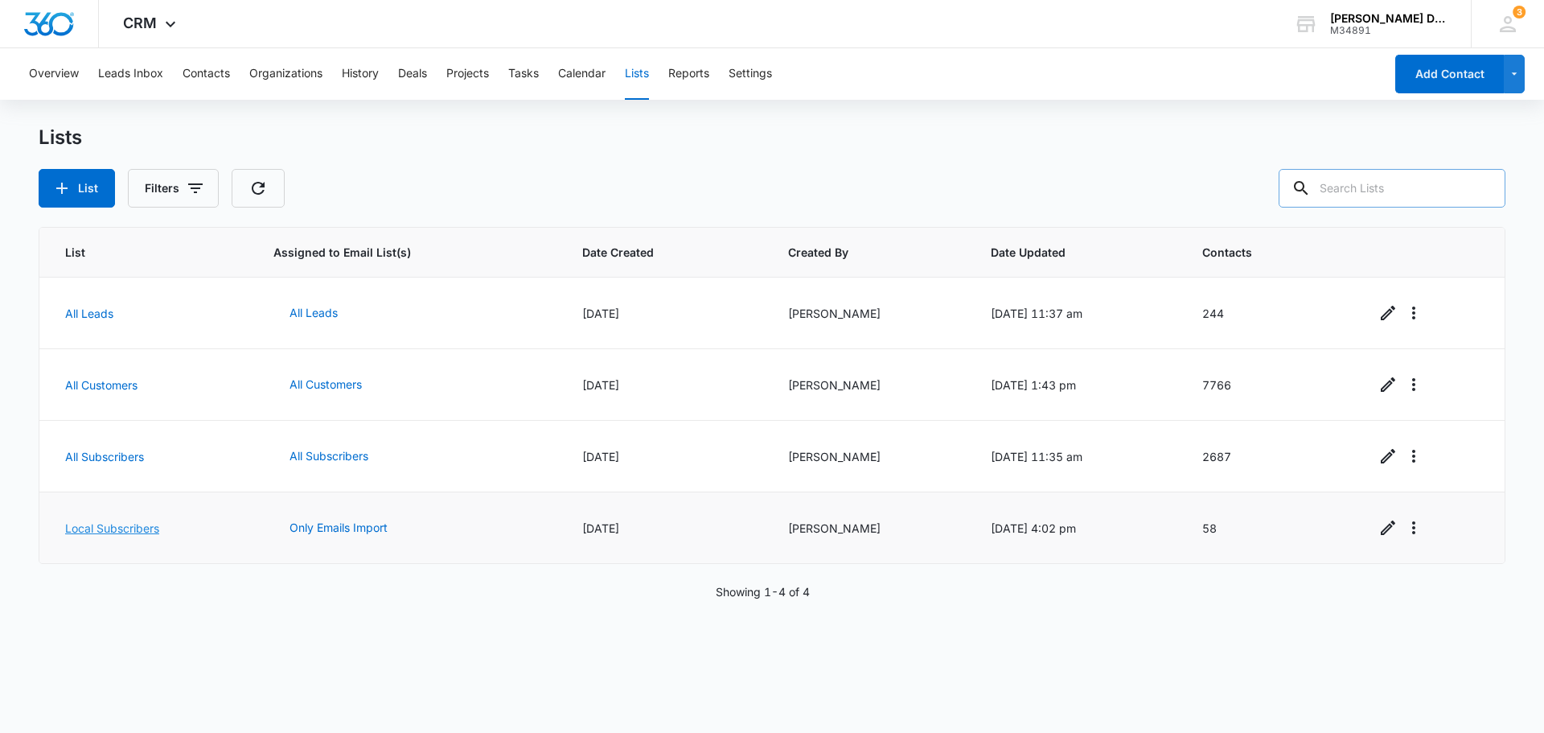
click at [125, 530] on link "Local Subscribers" at bounding box center [112, 528] width 94 height 14
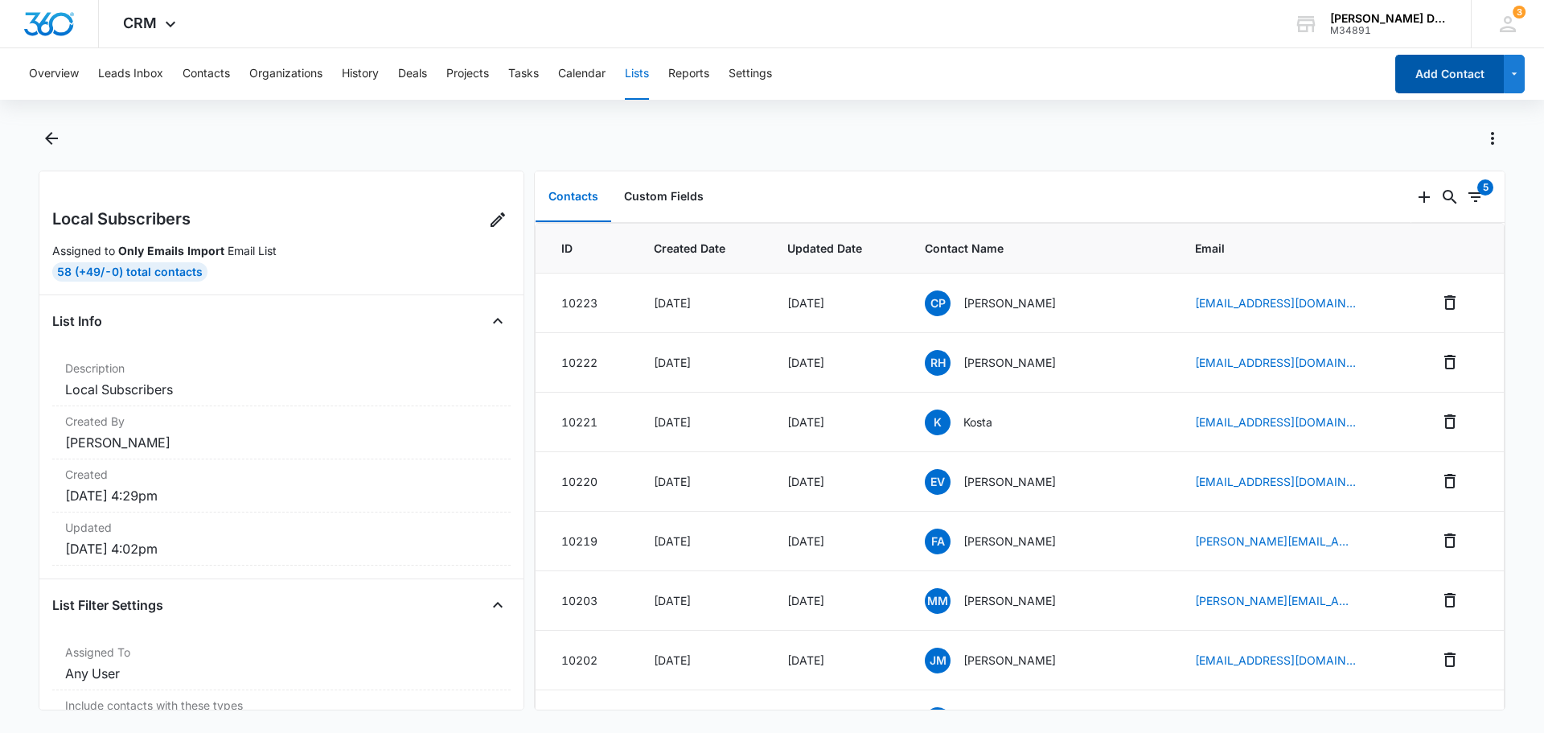
click at [1438, 73] on button "Add Contact" at bounding box center [1449, 74] width 109 height 39
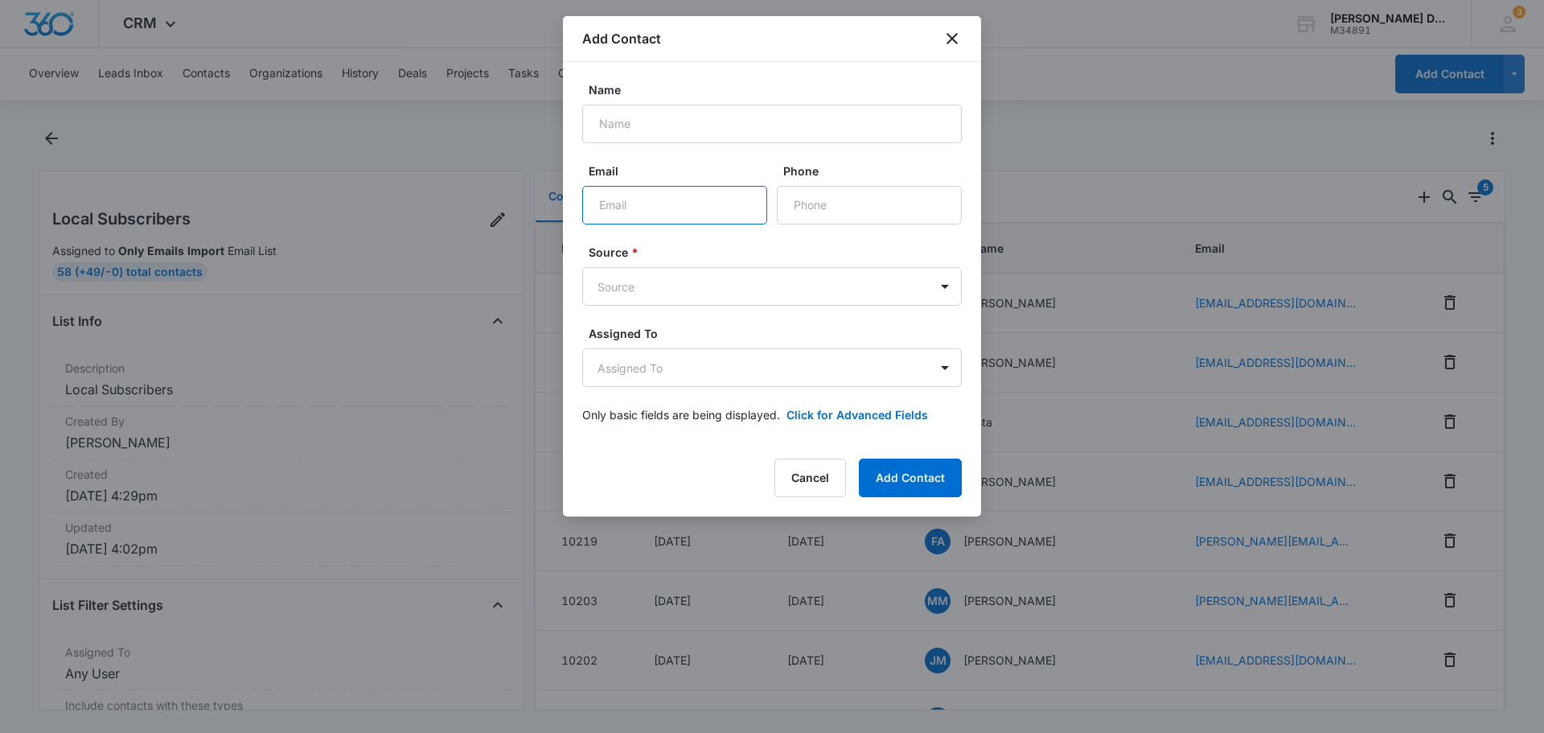
click at [638, 215] on input "Email" at bounding box center [674, 205] width 185 height 39
click at [646, 133] on input "Name" at bounding box center [772, 124] width 380 height 39
click at [614, 125] on input "Ane Hill" at bounding box center [772, 124] width 380 height 39
type input "Anne Hill"
click at [682, 209] on input "Email" at bounding box center [674, 205] width 185 height 39
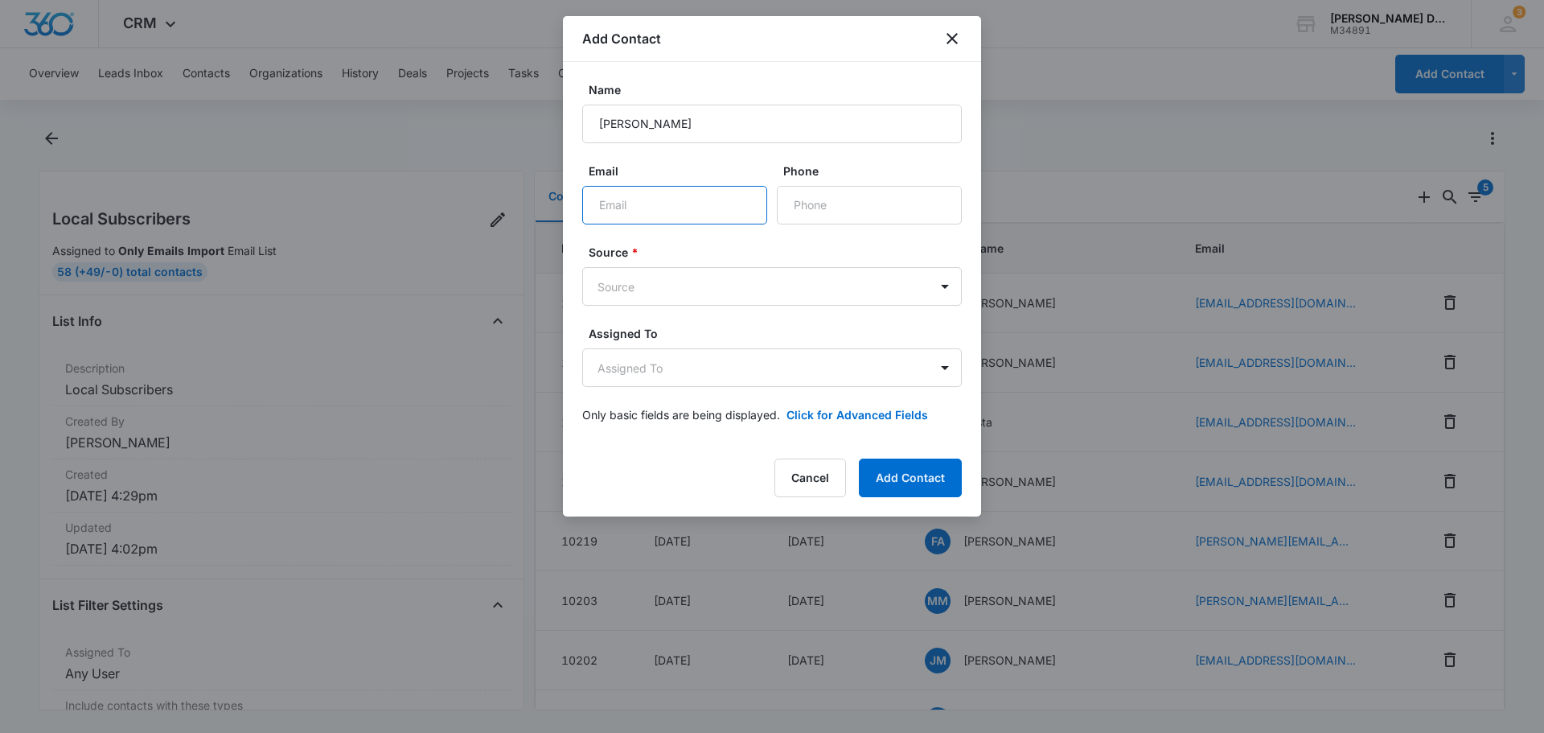
paste input "hillfiles@gmail.com"
type input "hillfiles@gmail.com"
click at [923, 478] on button "Add Contact" at bounding box center [910, 477] width 103 height 39
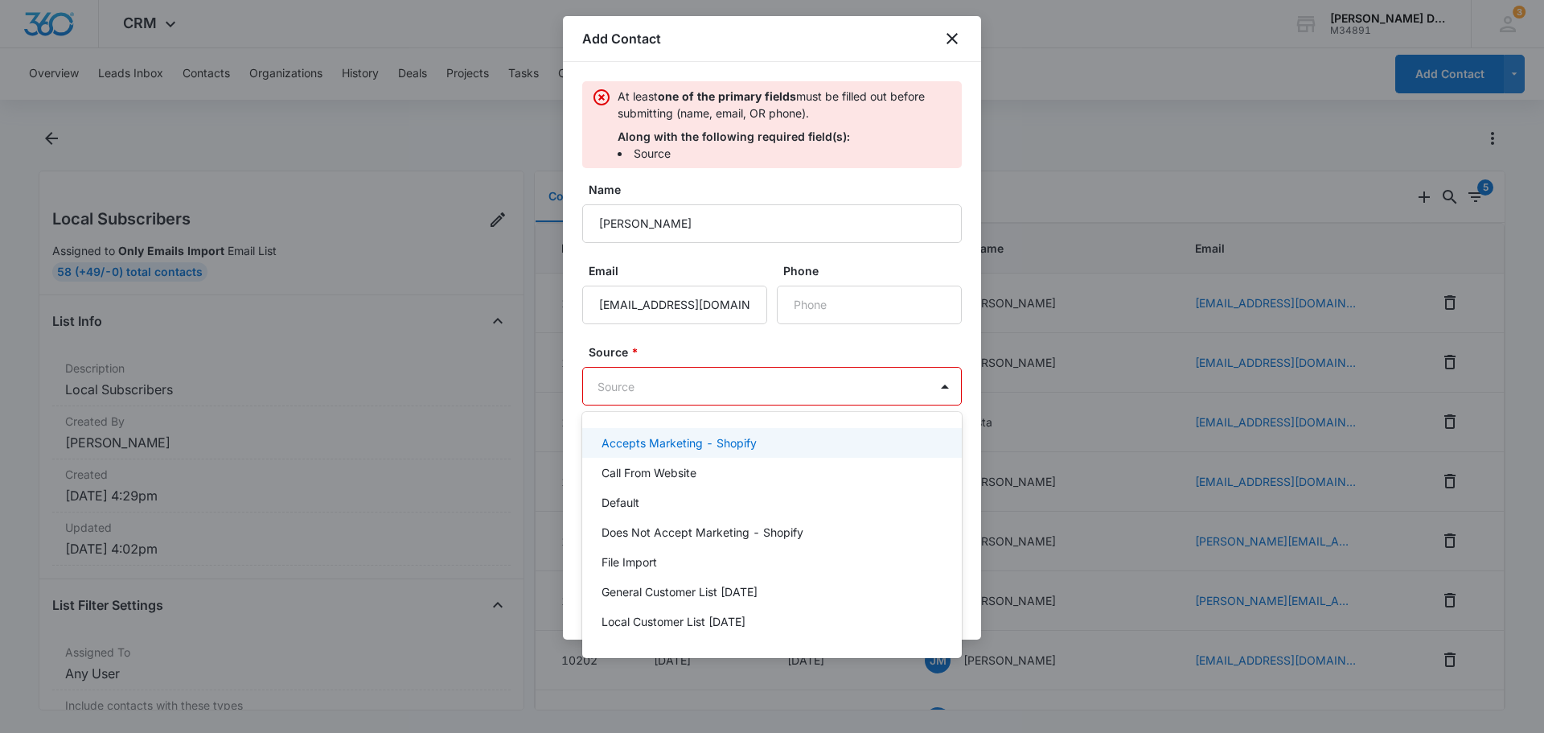
click at [948, 381] on body "CRM Apps Reputation Forms CRM Email Social POS Content Ads Intelligence Files B…" at bounding box center [772, 366] width 1544 height 733
click at [663, 453] on div "Accepts Marketing - Shopify" at bounding box center [772, 443] width 380 height 30
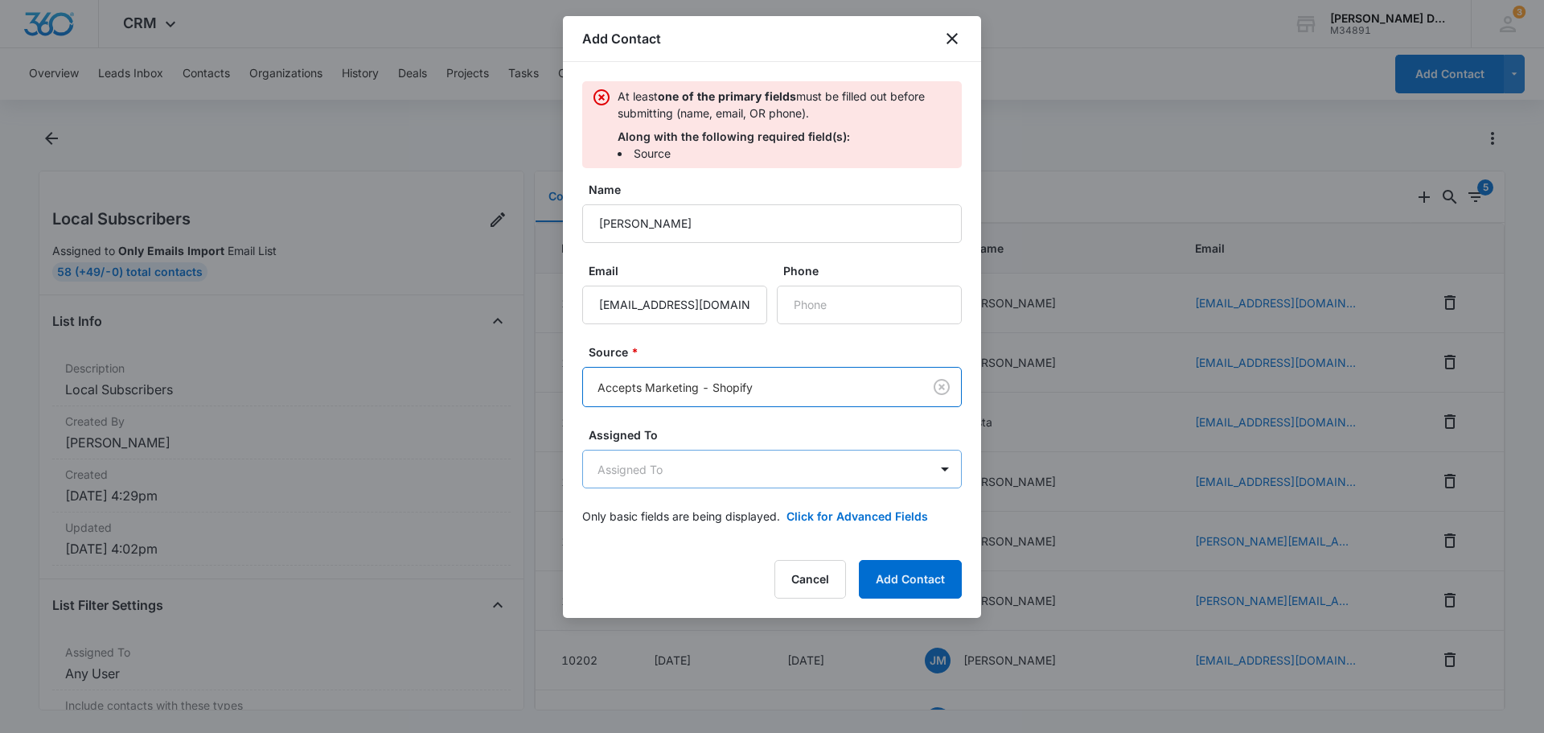
click at [890, 474] on body "CRM Apps Reputation Forms CRM Email Social POS Content Ads Intelligence Files B…" at bounding box center [772, 366] width 1544 height 733
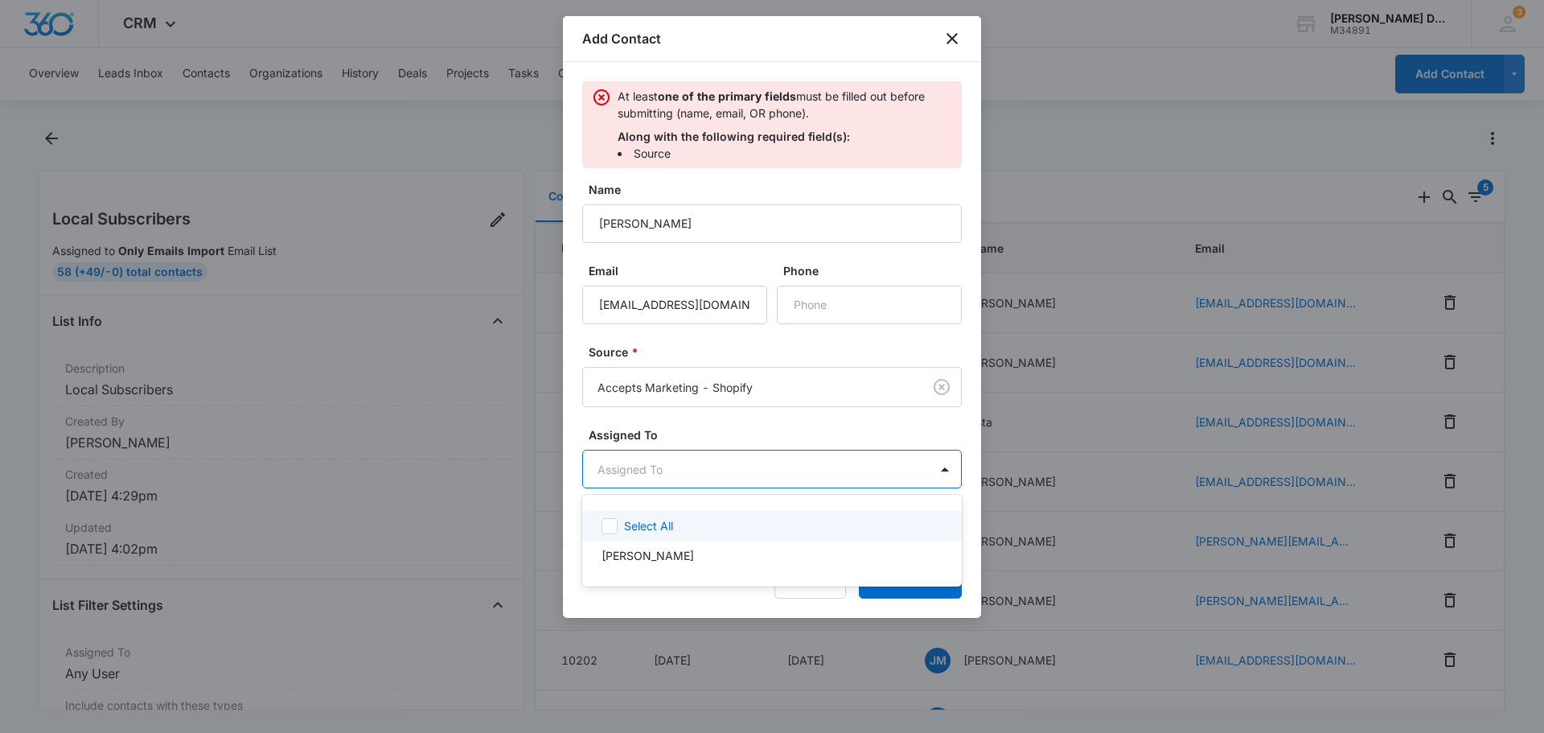
click at [617, 529] on div at bounding box center [609, 526] width 16 height 16
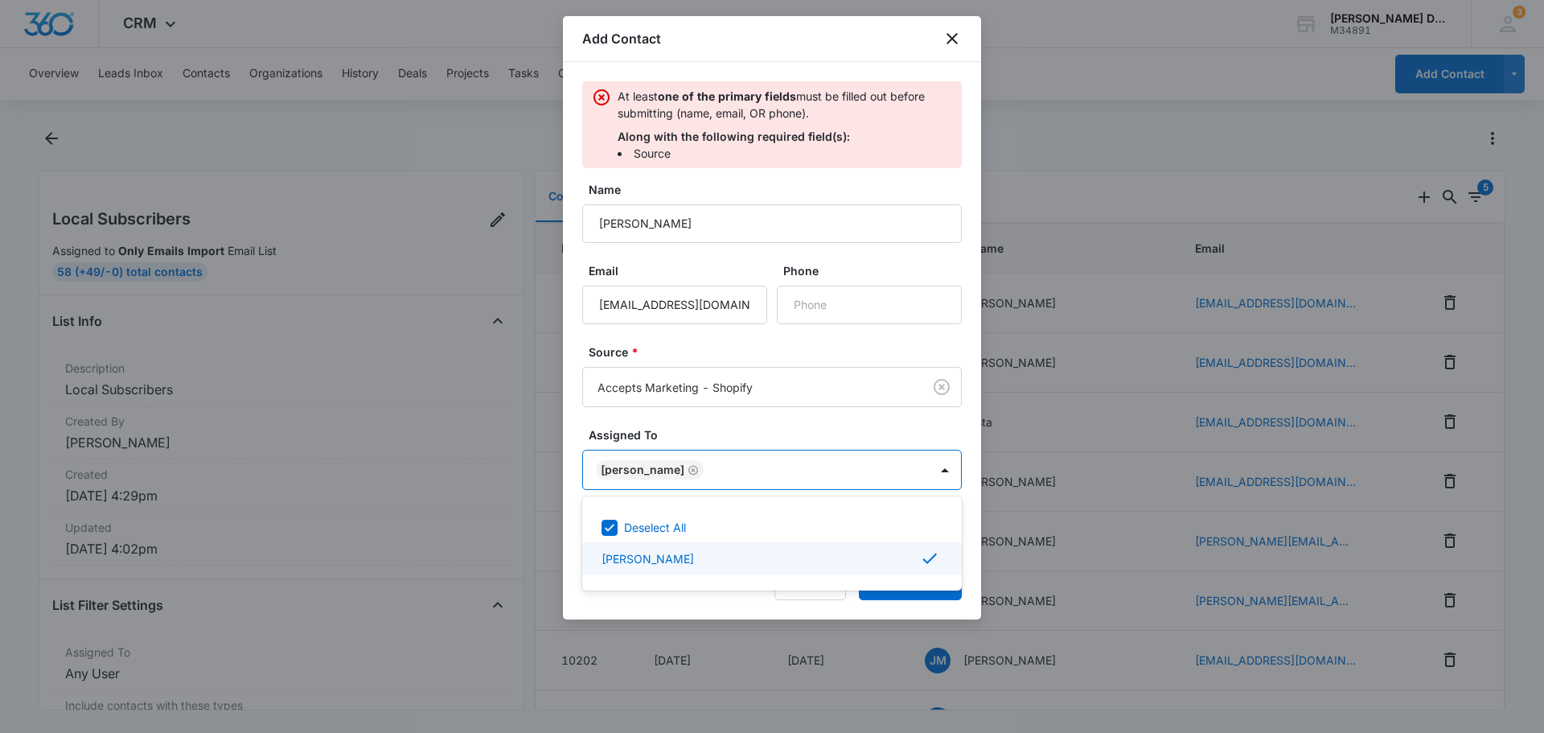
click at [921, 597] on div at bounding box center [772, 366] width 1544 height 733
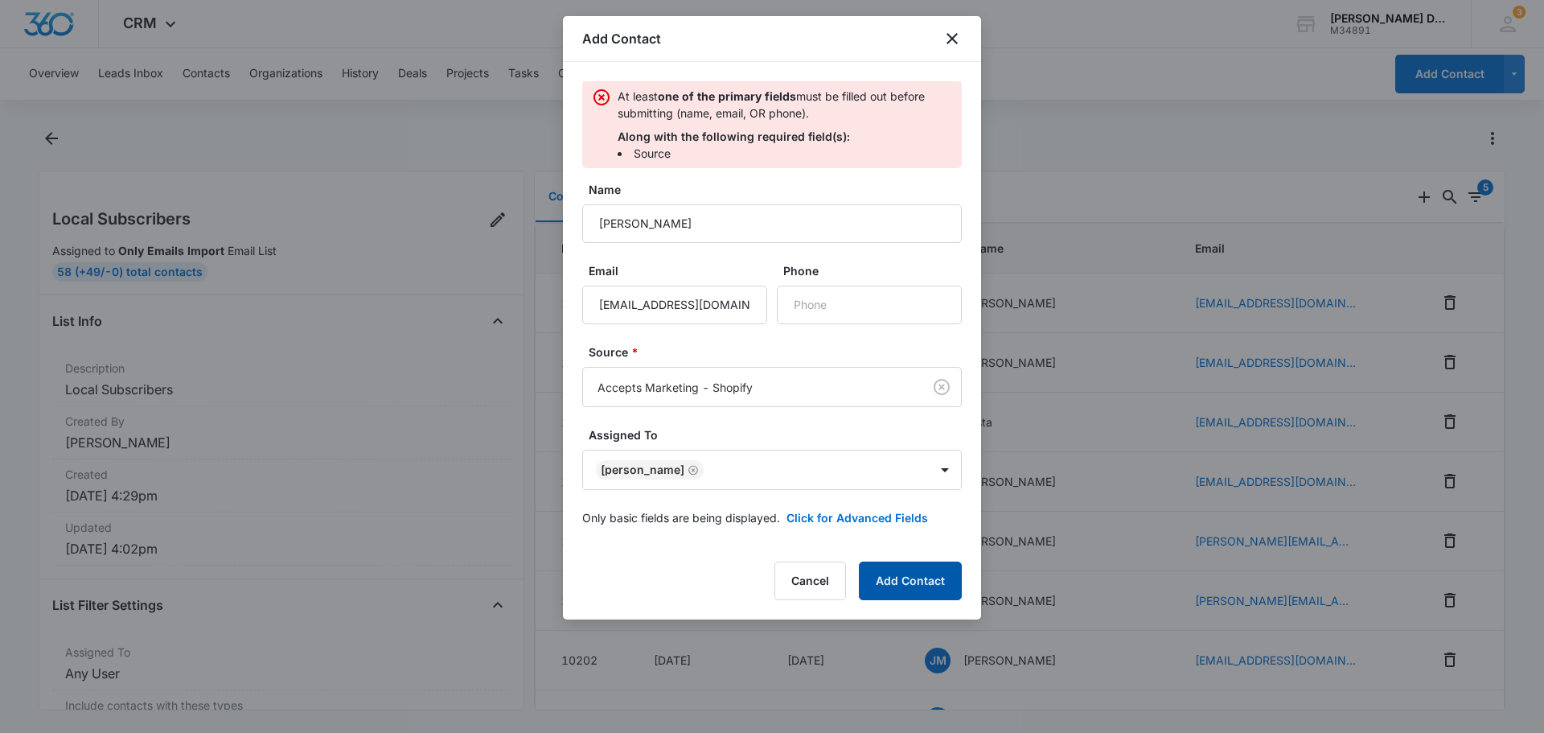
click at [925, 585] on button "Add Contact" at bounding box center [910, 580] width 103 height 39
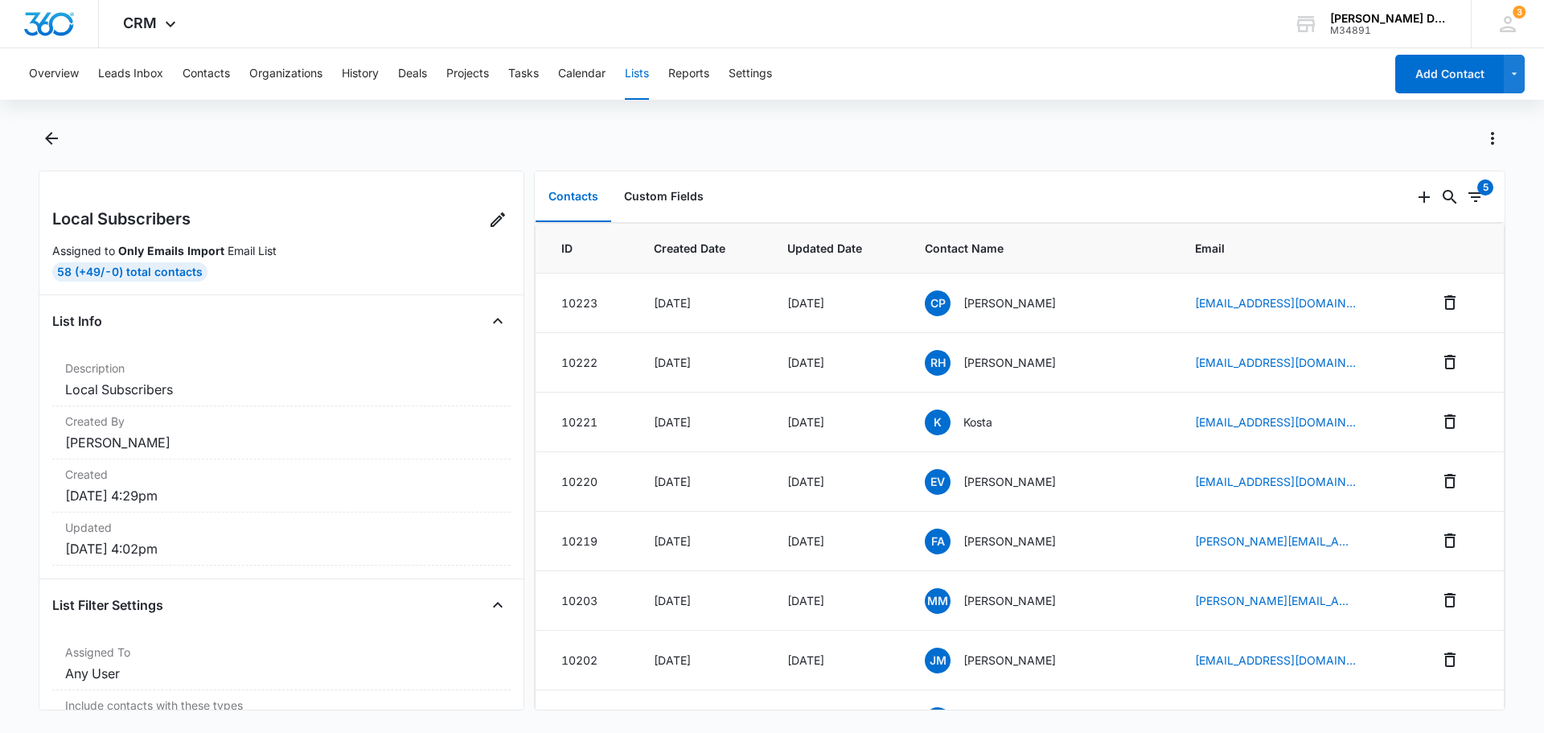
drag, startPoint x: 636, startPoint y: 69, endPoint x: 625, endPoint y: 76, distance: 13.0
click at [634, 71] on button "Lists" at bounding box center [637, 73] width 24 height 51
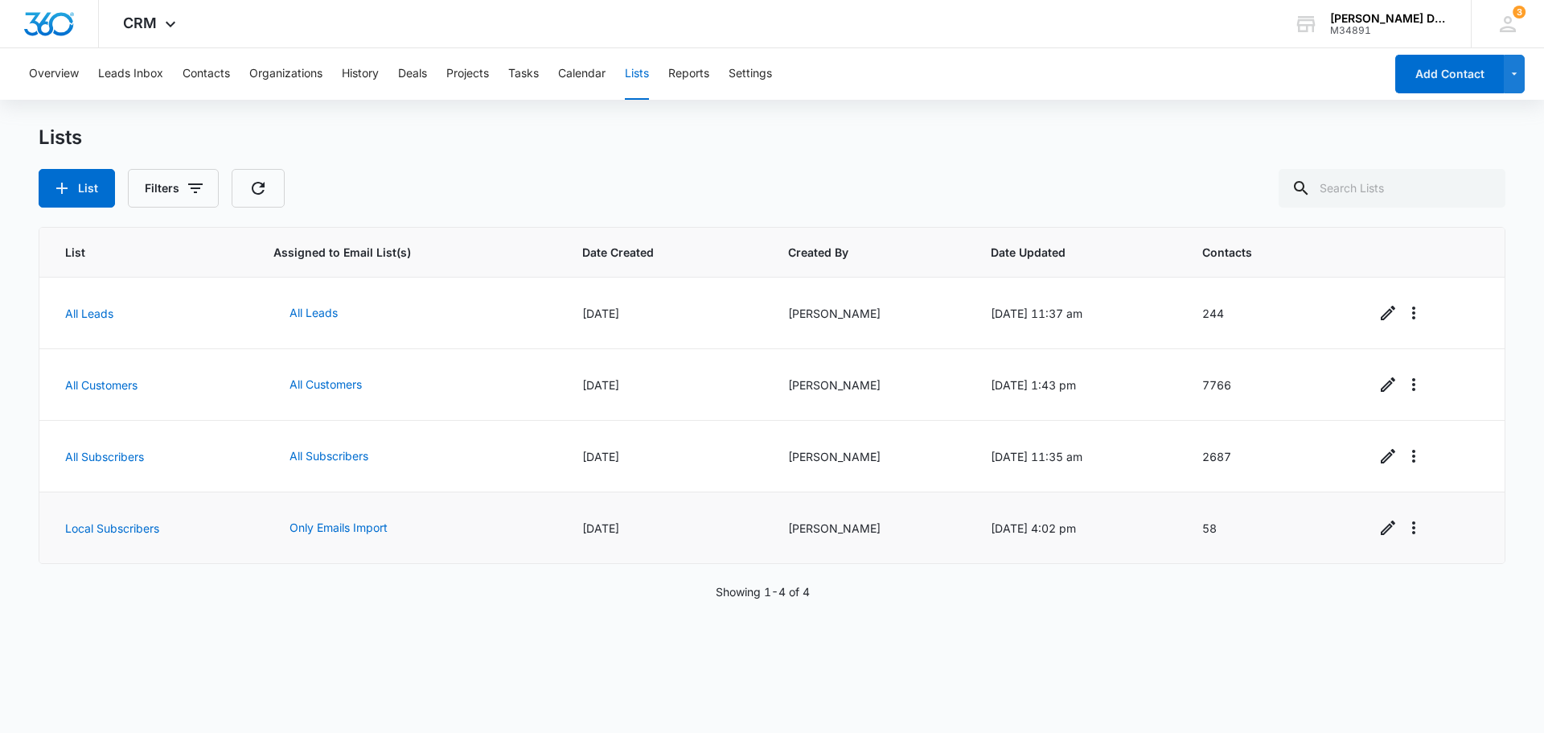
click at [128, 535] on td "Local Subscribers" at bounding box center [146, 528] width 215 height 72
click at [128, 533] on link "Local Subscribers" at bounding box center [112, 528] width 94 height 14
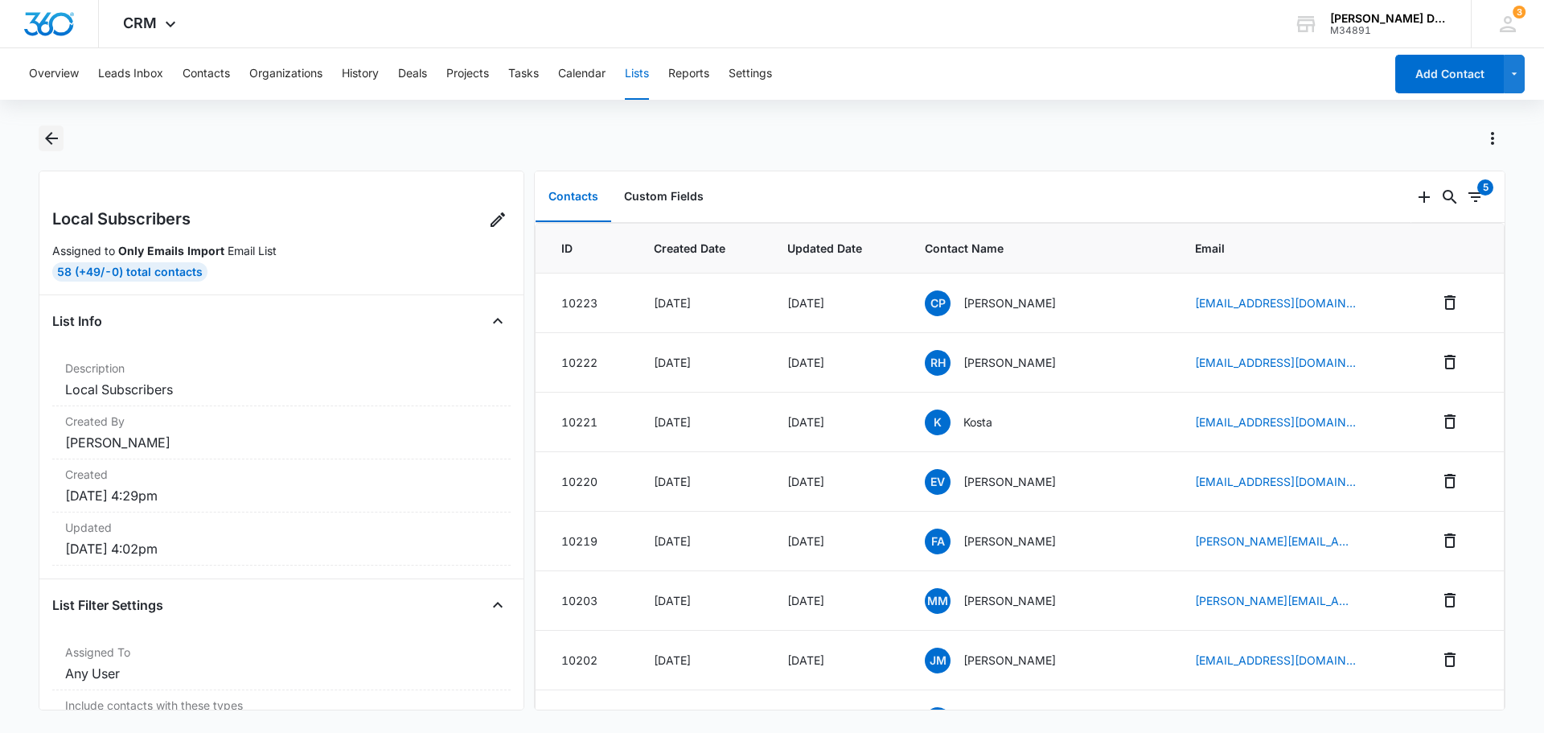
click at [57, 137] on icon "Back" at bounding box center [51, 138] width 13 height 13
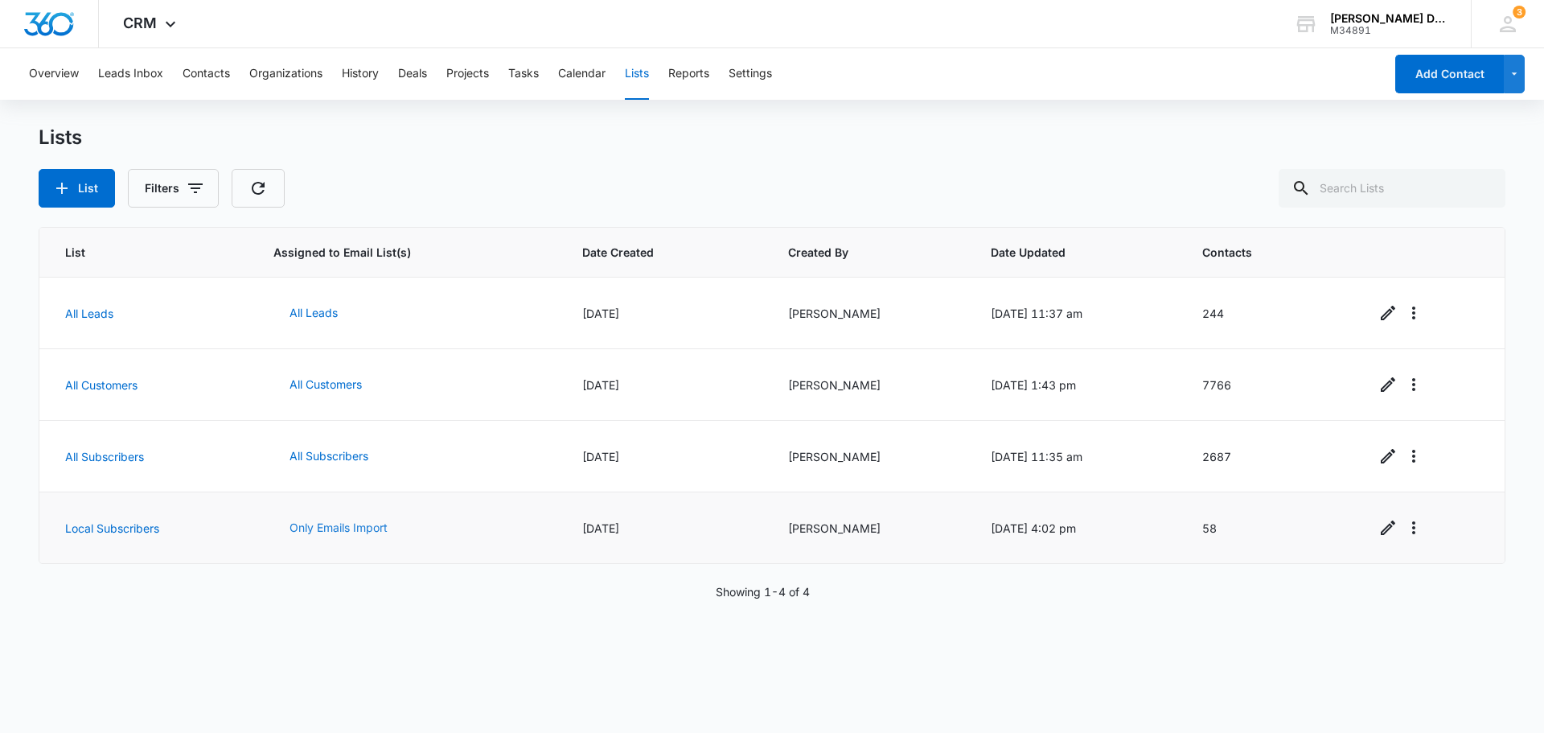
click at [329, 531] on button "Only Emails Import" at bounding box center [338, 527] width 130 height 39
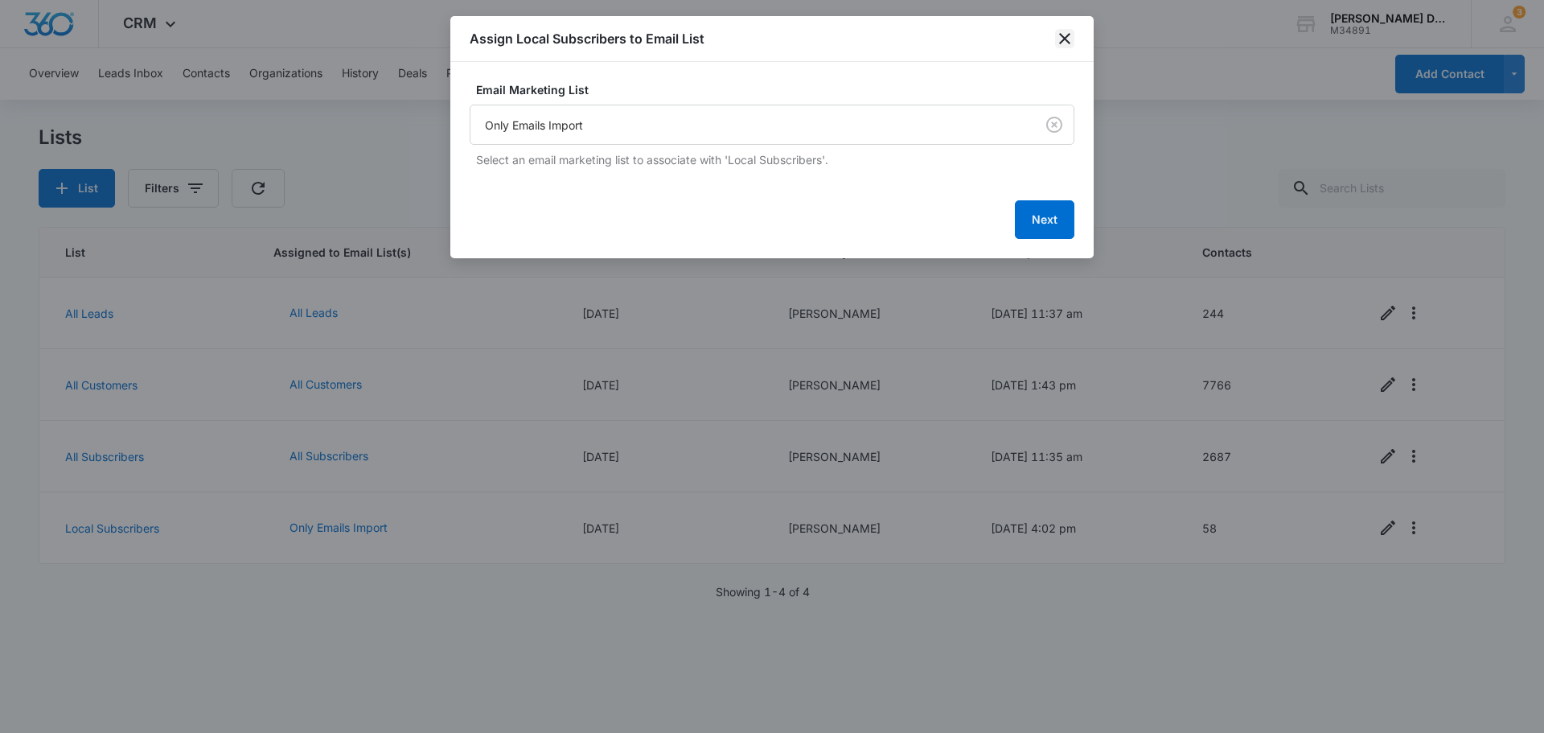
click at [1061, 38] on icon "close" at bounding box center [1064, 38] width 19 height 19
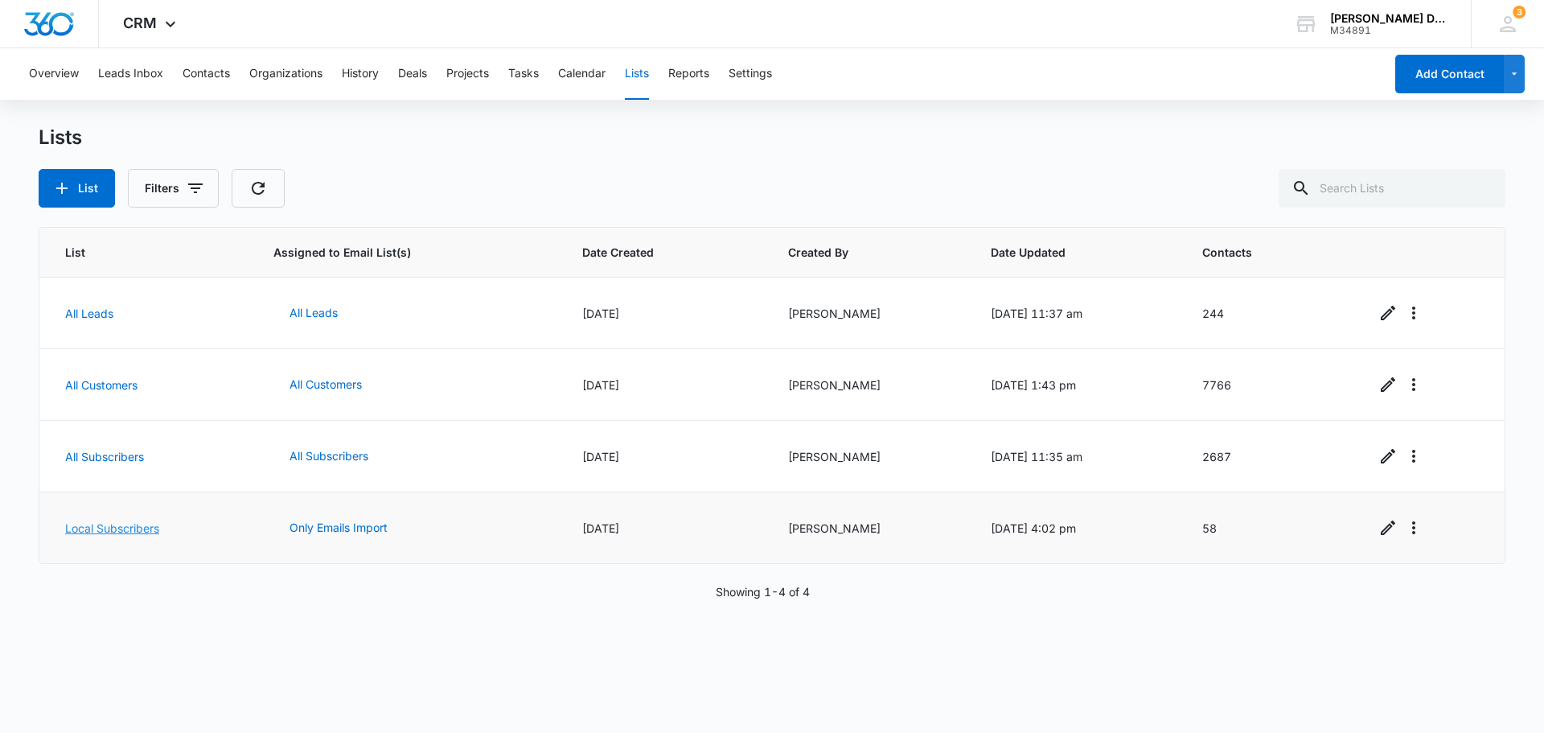
click at [138, 529] on link "Local Subscribers" at bounding box center [112, 528] width 94 height 14
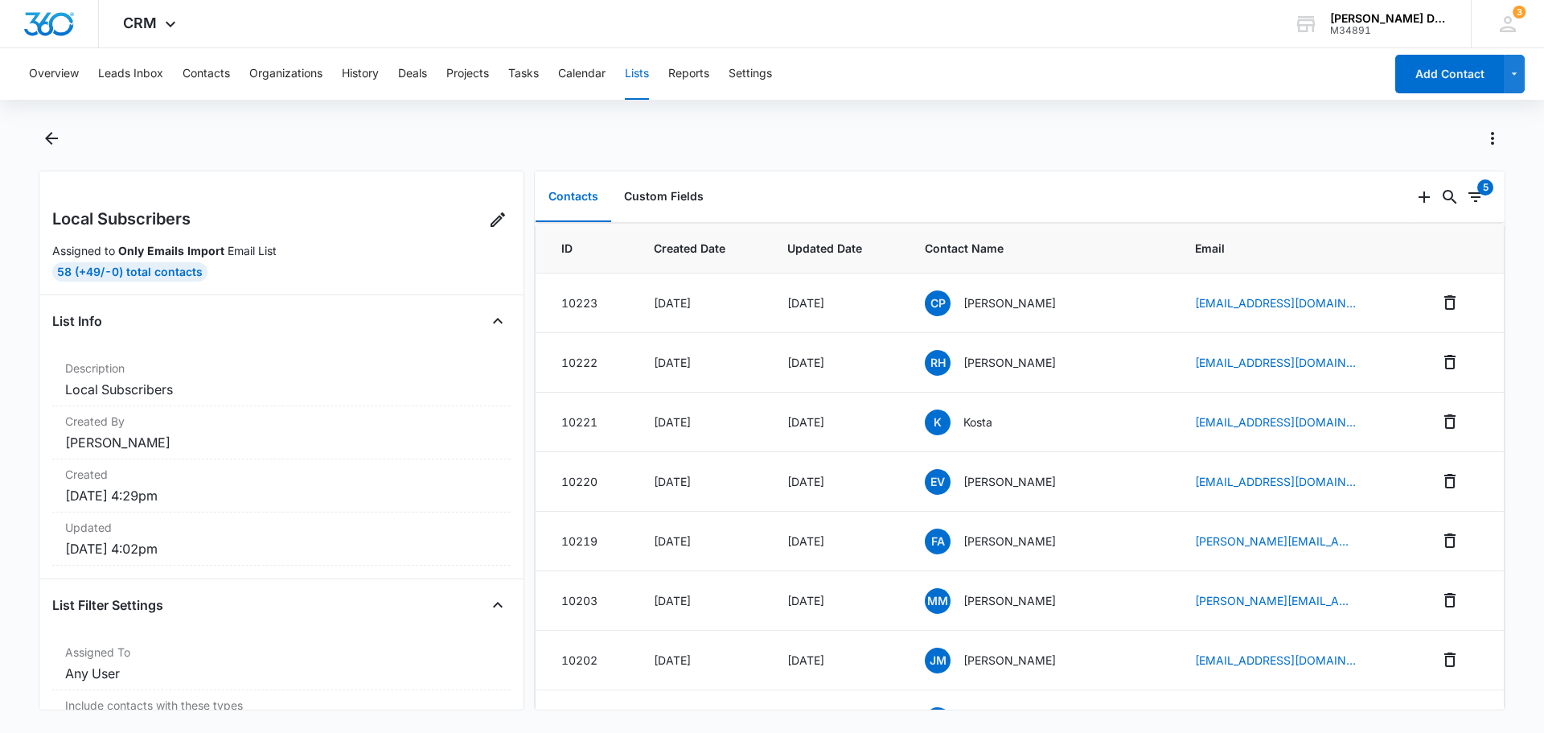
click at [649, 72] on button "Lists" at bounding box center [637, 73] width 24 height 51
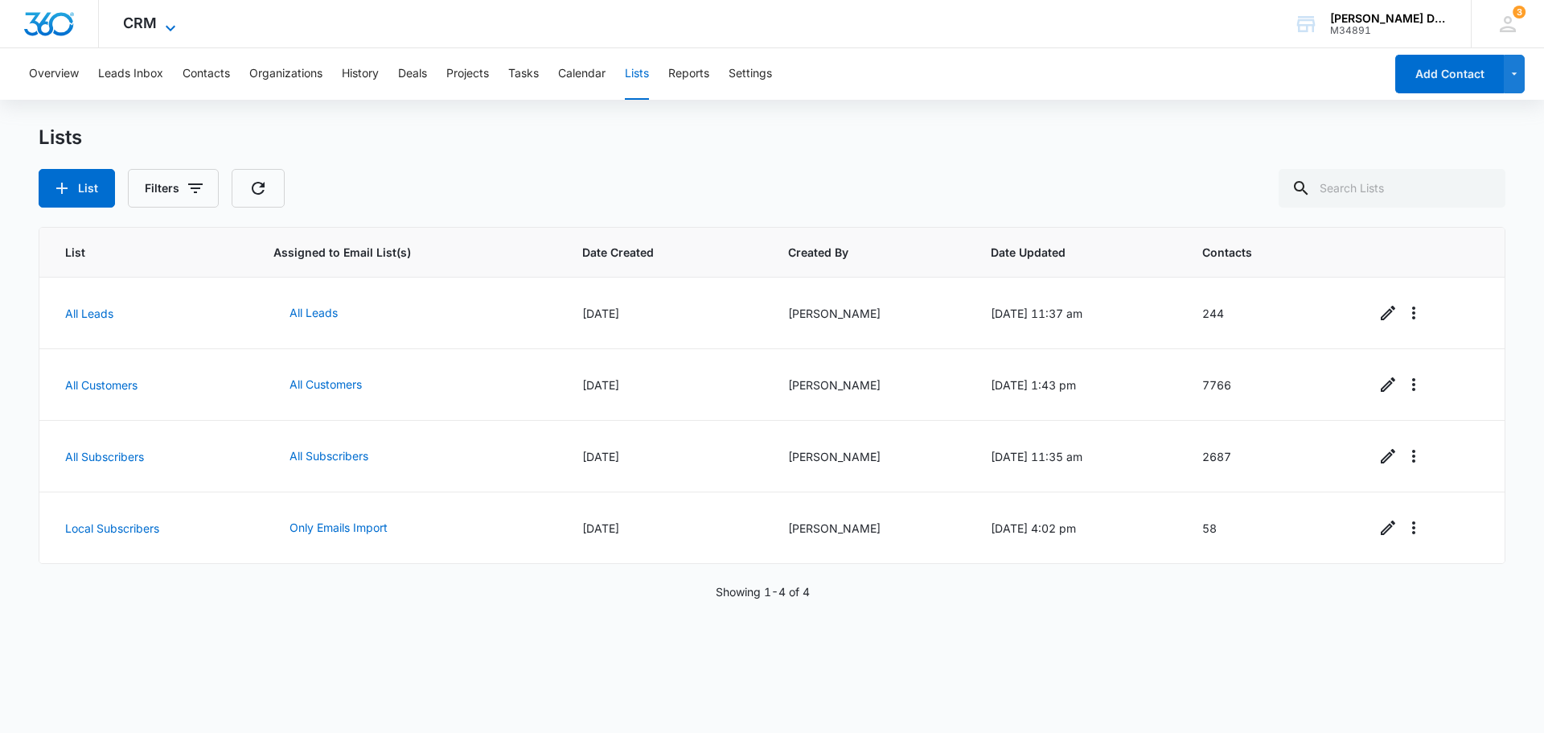
click at [154, 23] on span "CRM" at bounding box center [140, 22] width 34 height 17
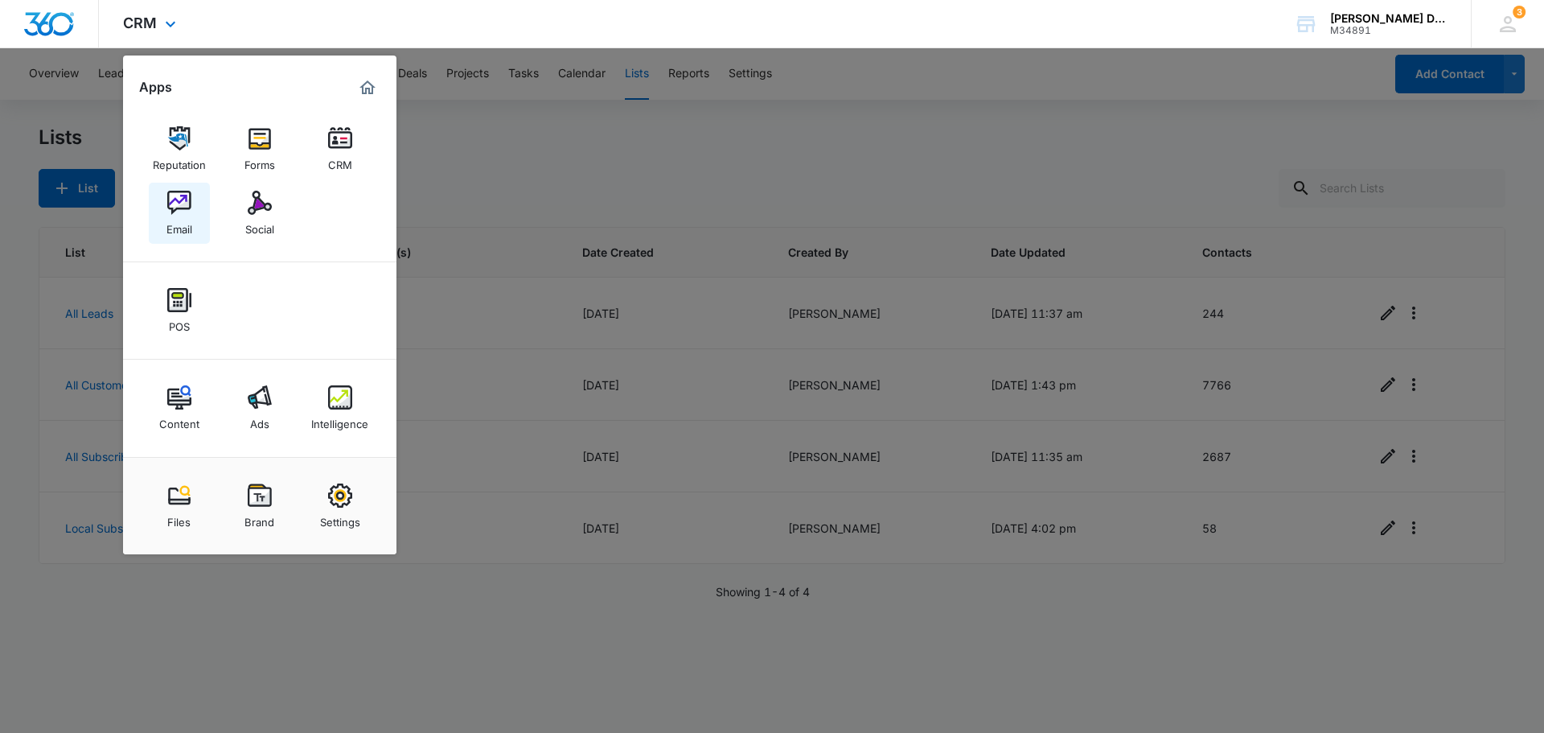
click at [183, 205] on img at bounding box center [179, 203] width 24 height 24
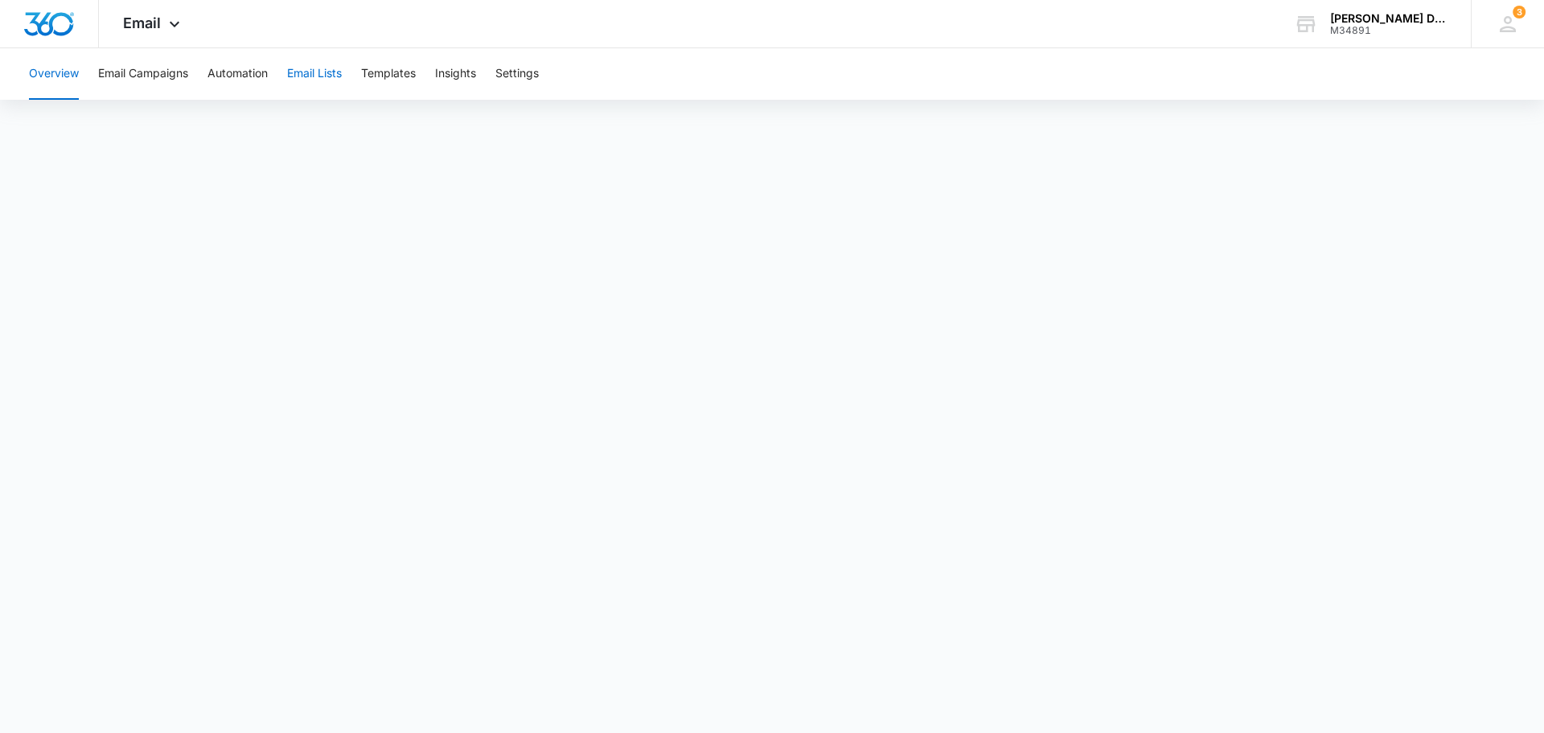
click at [324, 76] on button "Email Lists" at bounding box center [314, 73] width 55 height 51
